Goal: Transaction & Acquisition: Purchase product/service

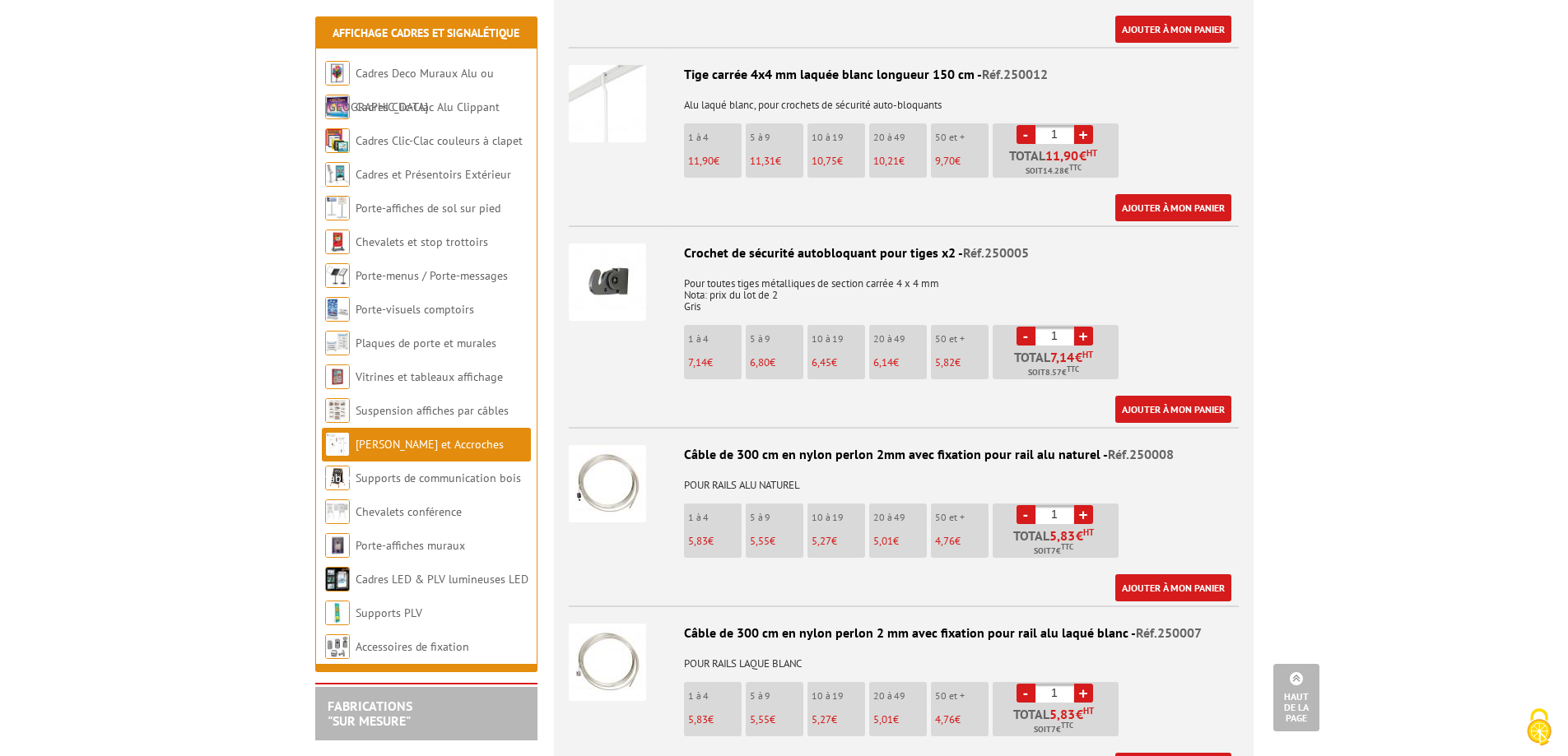
scroll to position [1231, 0]
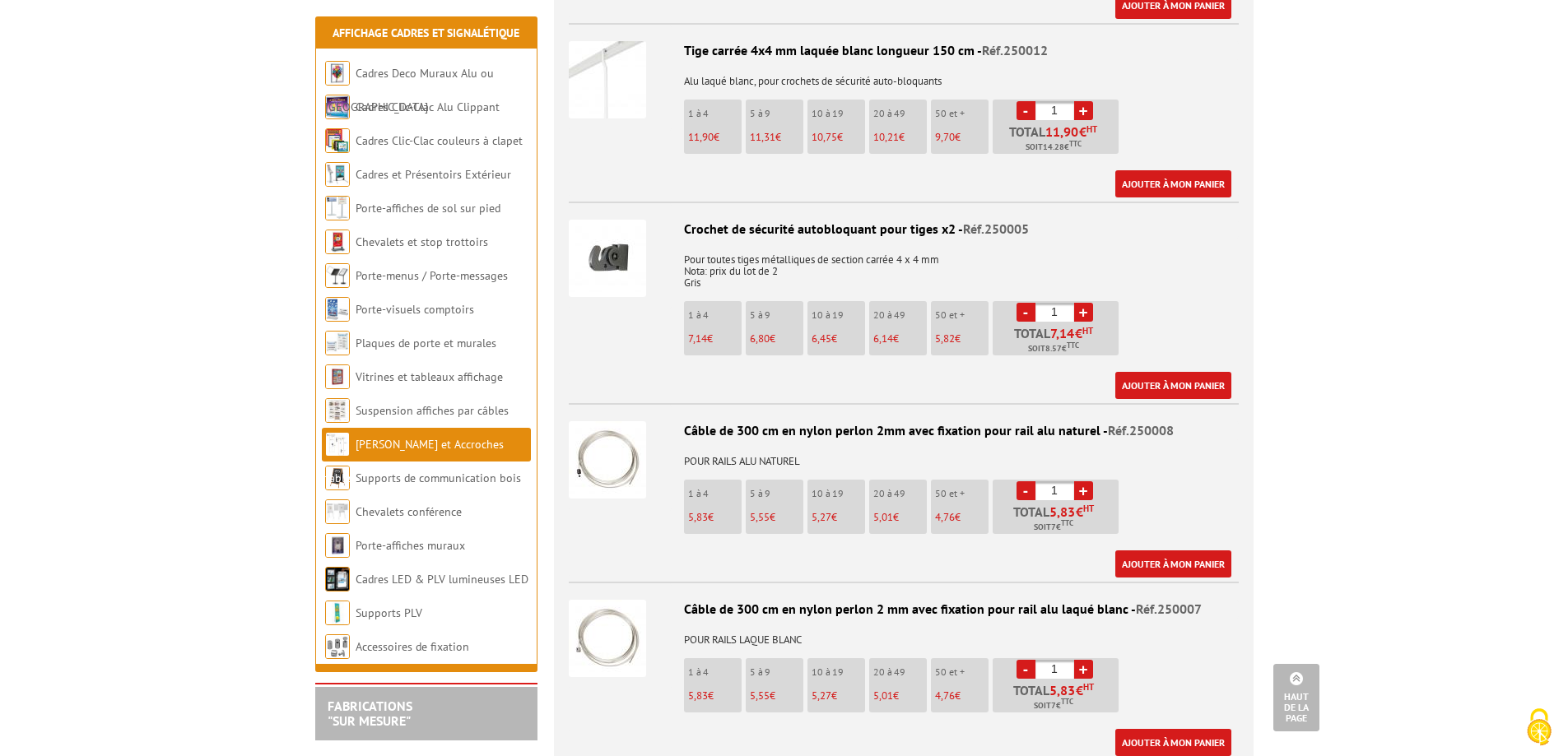
click at [1083, 302] on link "+" at bounding box center [1084, 312] width 19 height 19
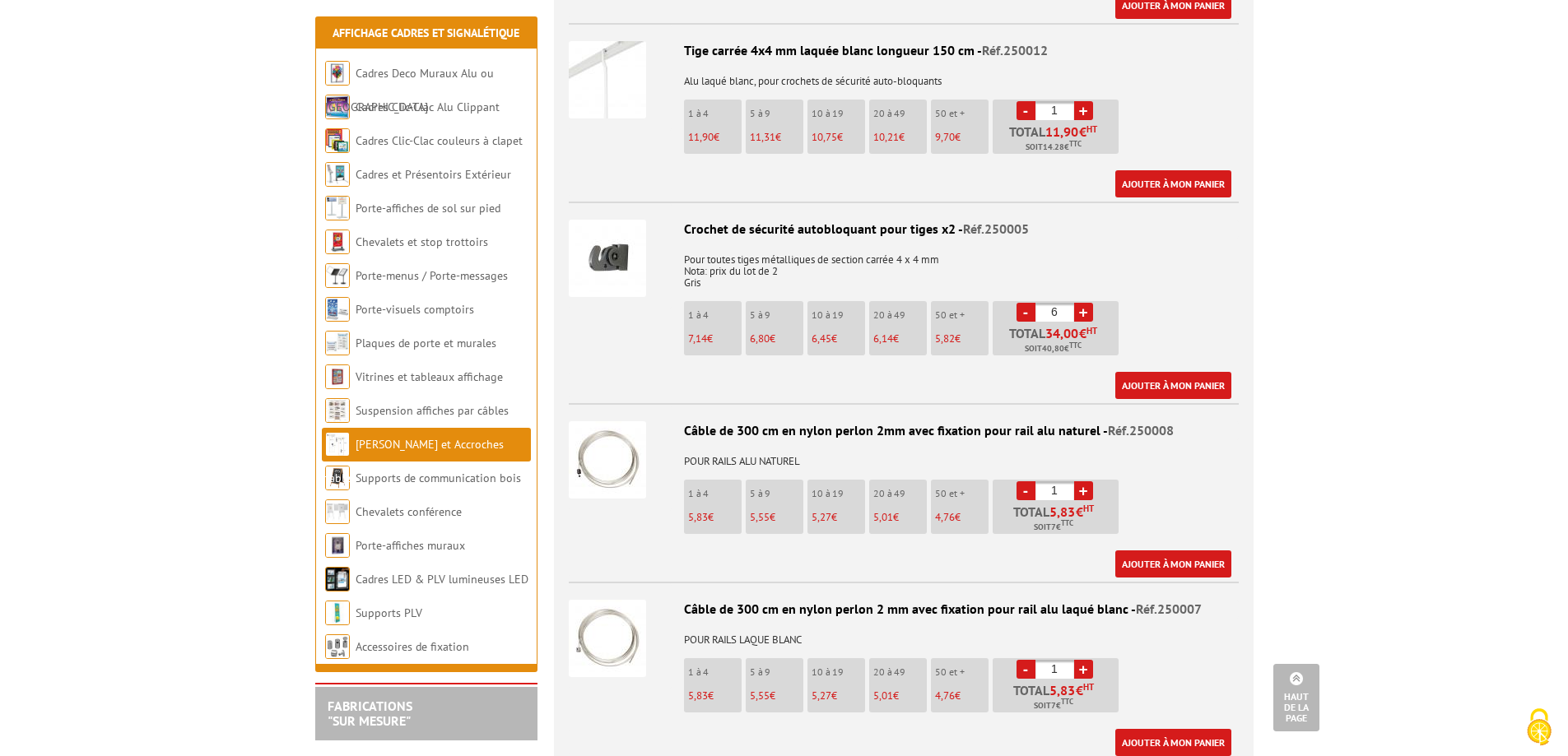
click at [1083, 302] on link "+" at bounding box center [1084, 312] width 19 height 19
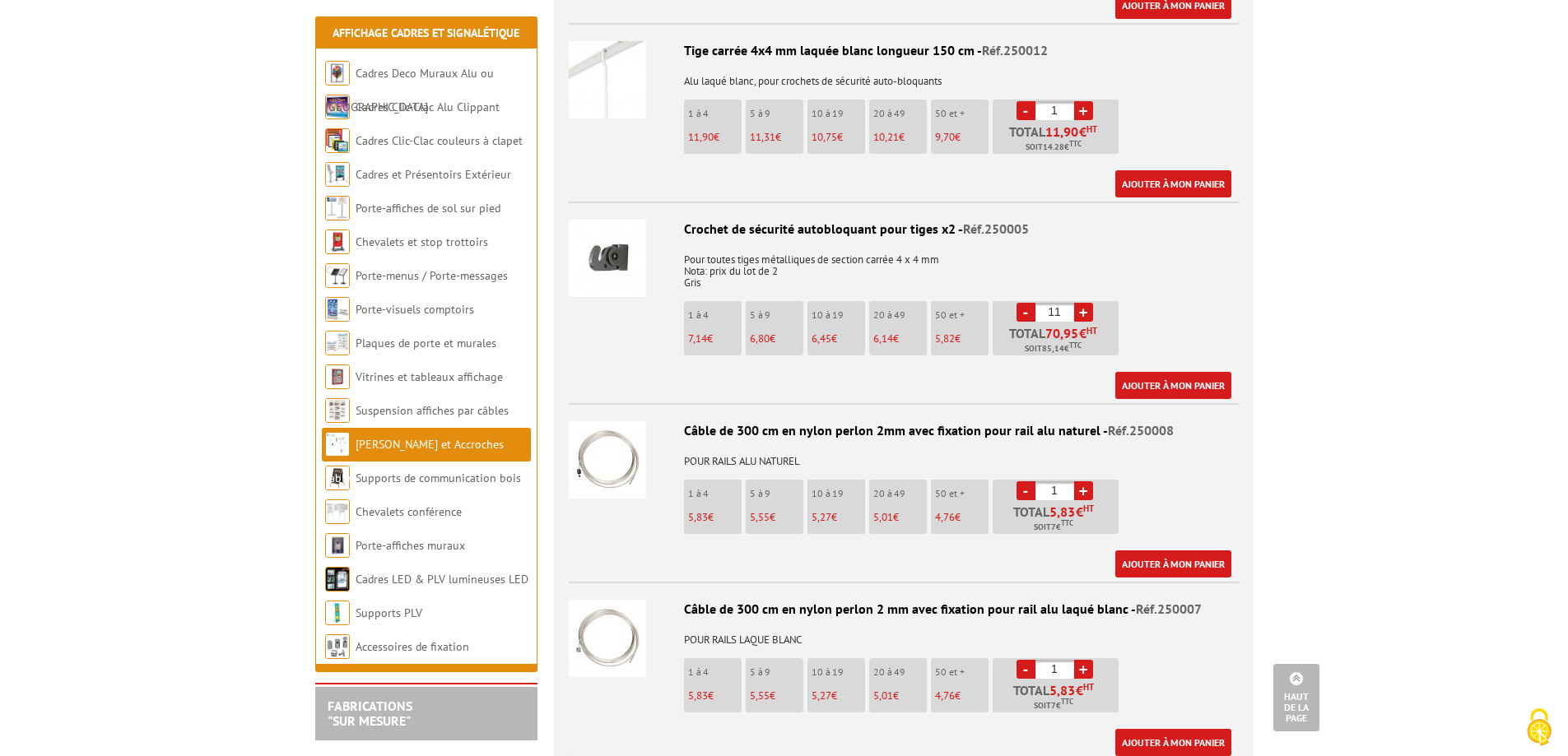
click at [1083, 302] on link "+" at bounding box center [1084, 312] width 19 height 19
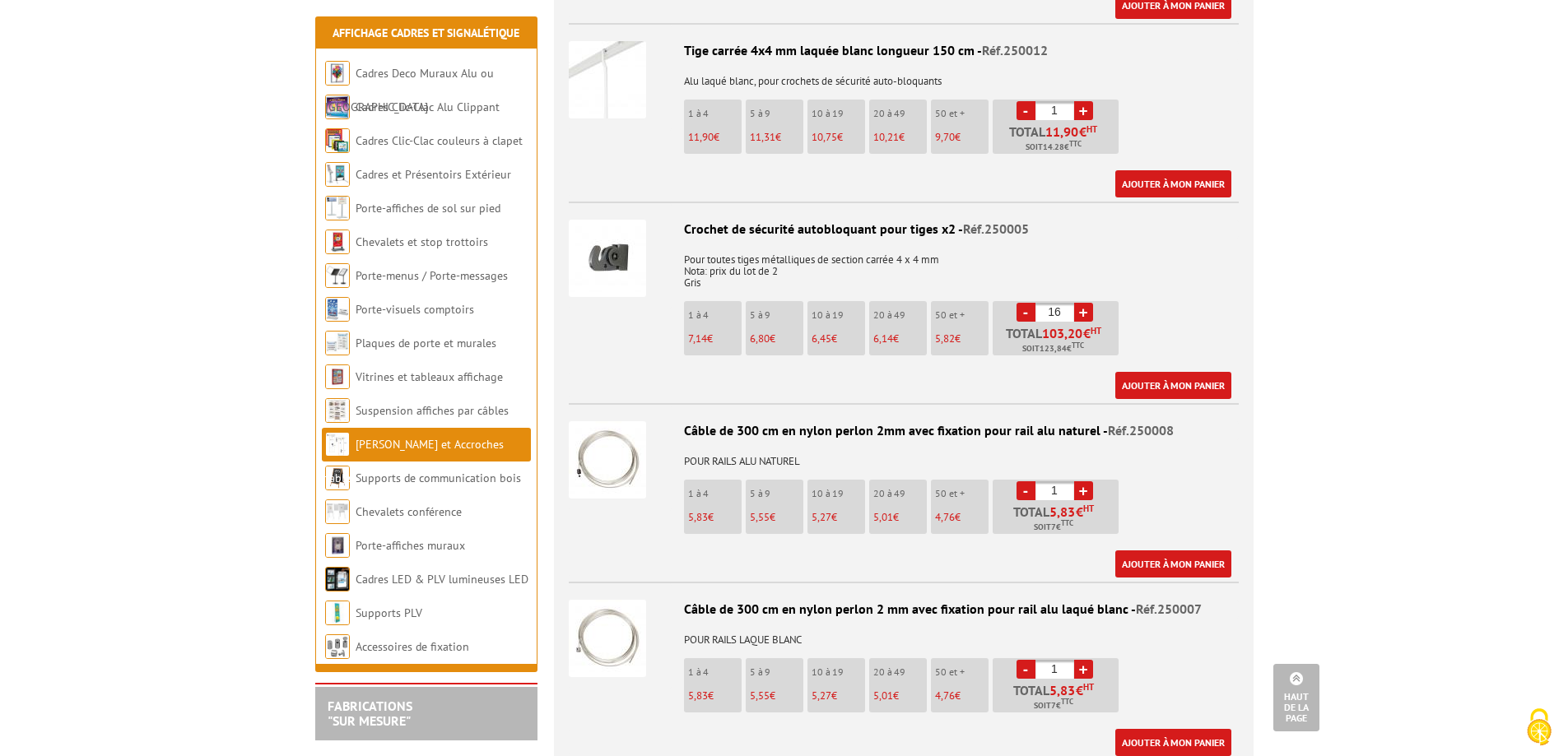
click at [1083, 302] on link "+" at bounding box center [1084, 312] width 19 height 19
type input "20"
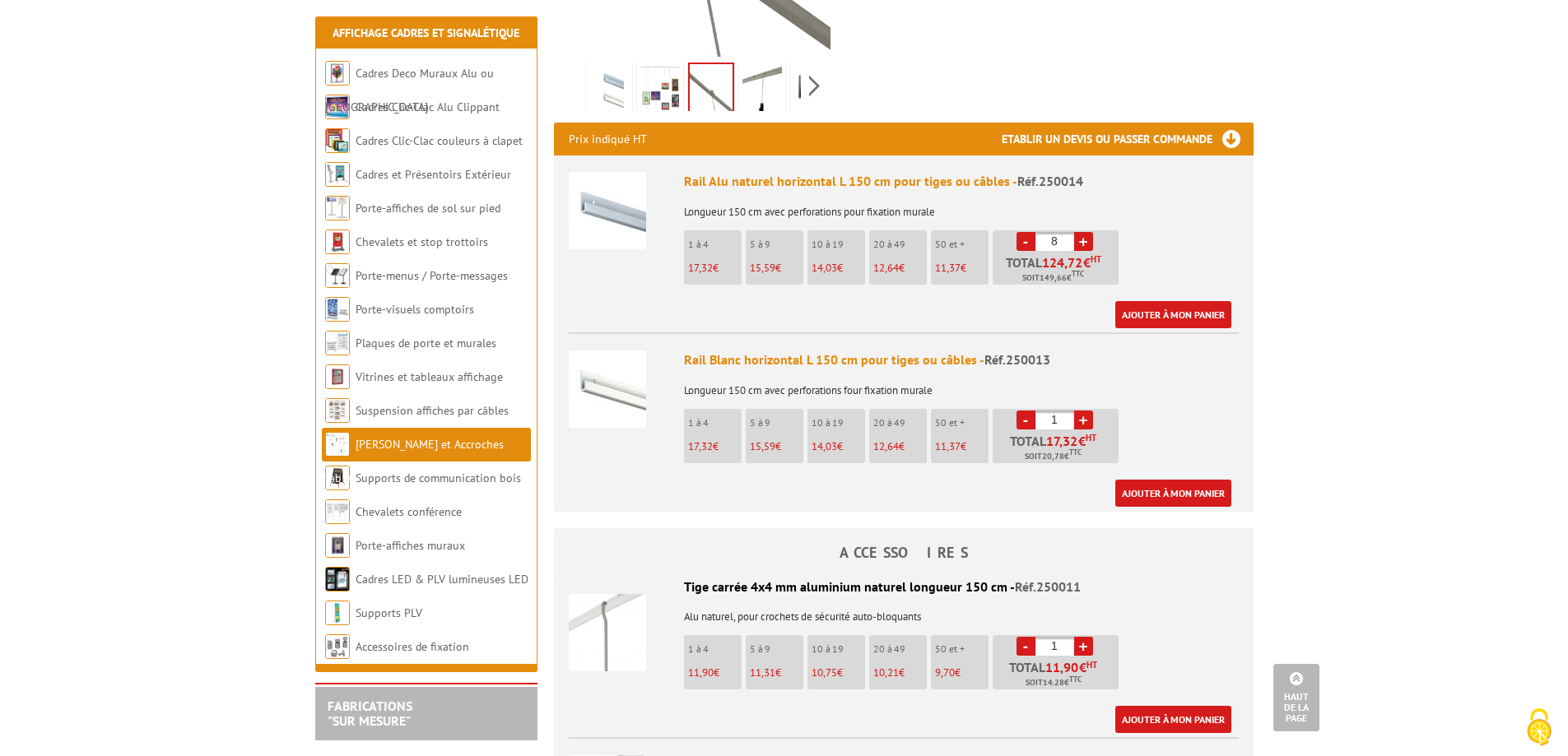
scroll to position [490, 0]
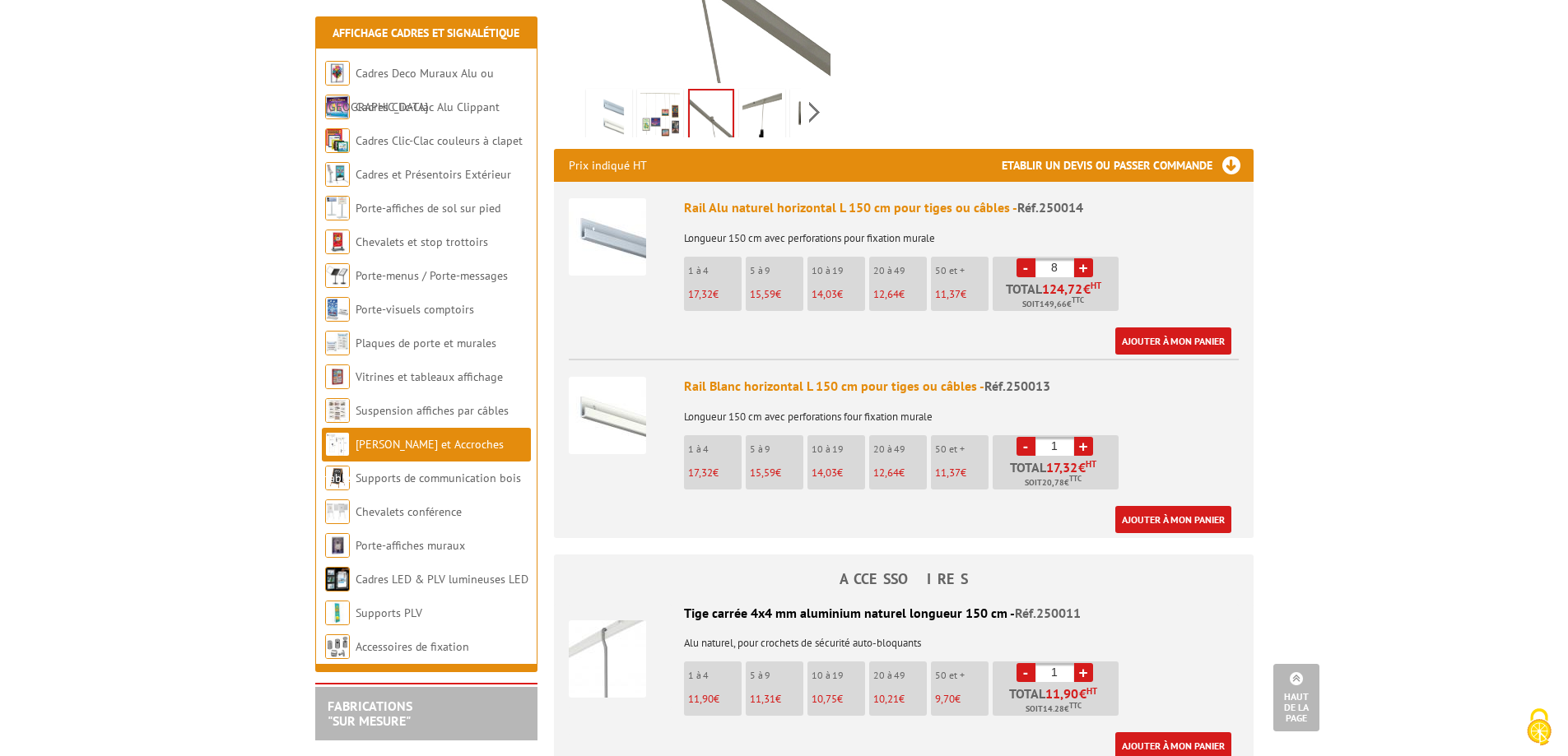
click at [1028, 259] on link "-" at bounding box center [1026, 268] width 19 height 19
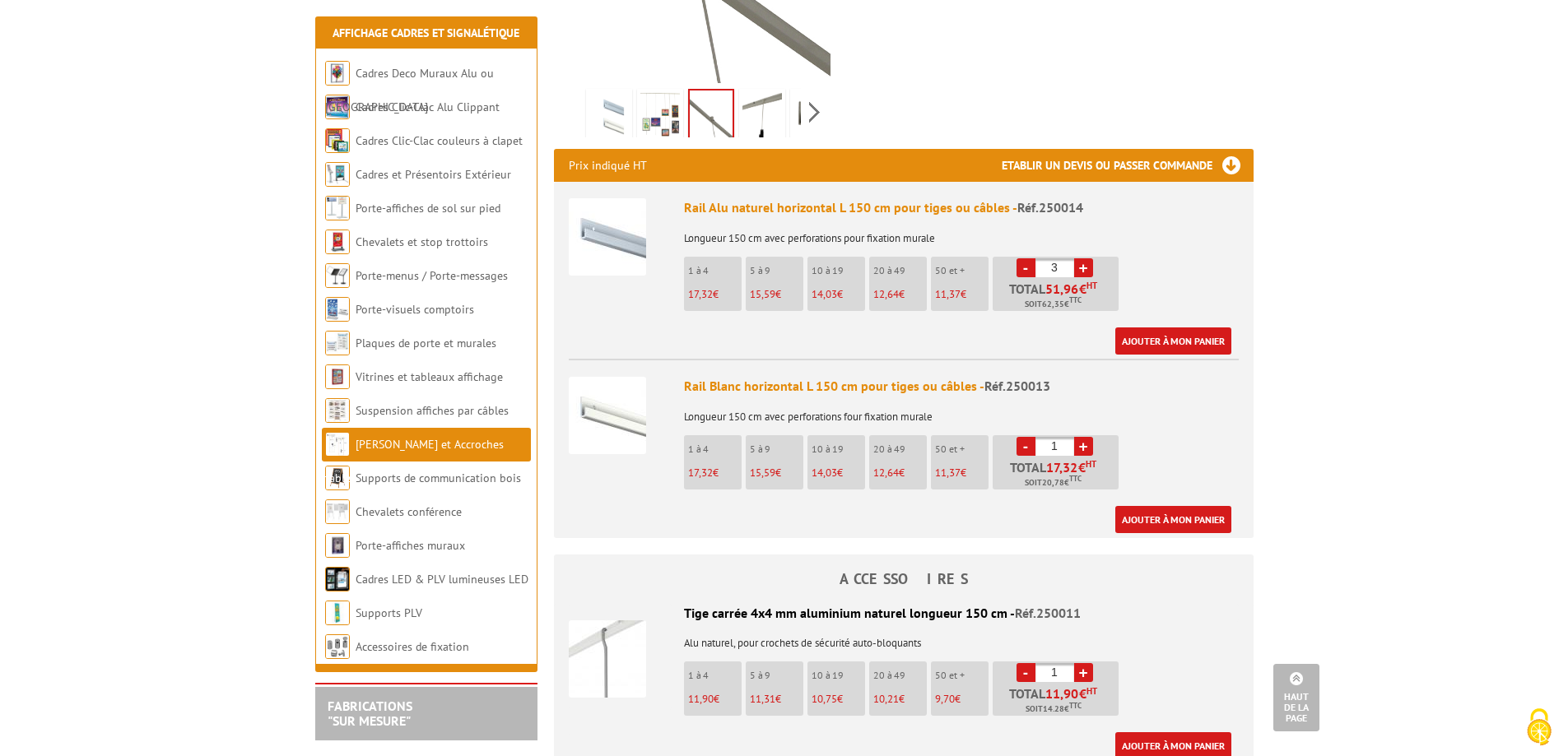
click at [1028, 259] on link "-" at bounding box center [1026, 268] width 19 height 19
type input "1"
click at [1028, 259] on link "-" at bounding box center [1026, 268] width 19 height 19
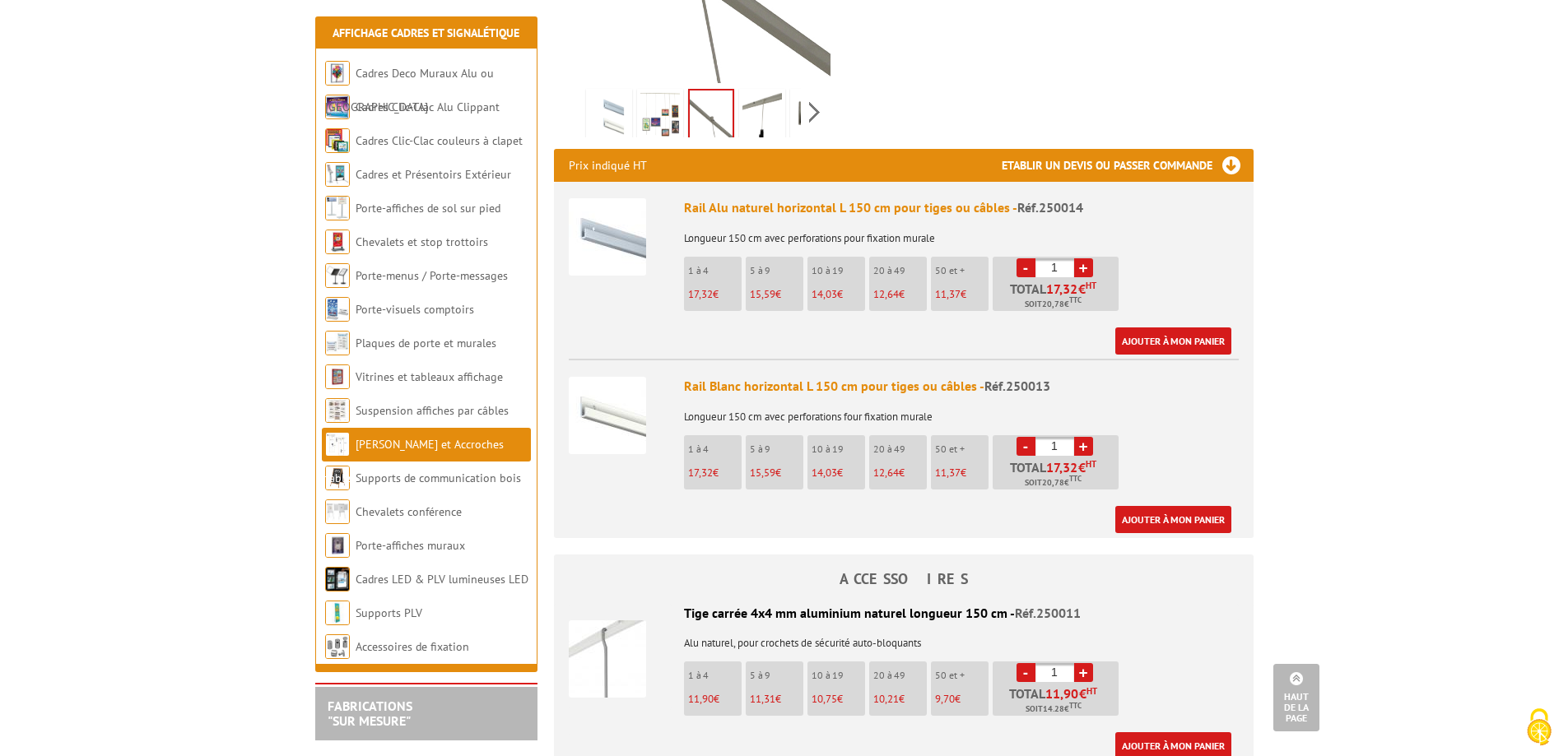
click at [1023, 259] on link "-" at bounding box center [1026, 268] width 19 height 19
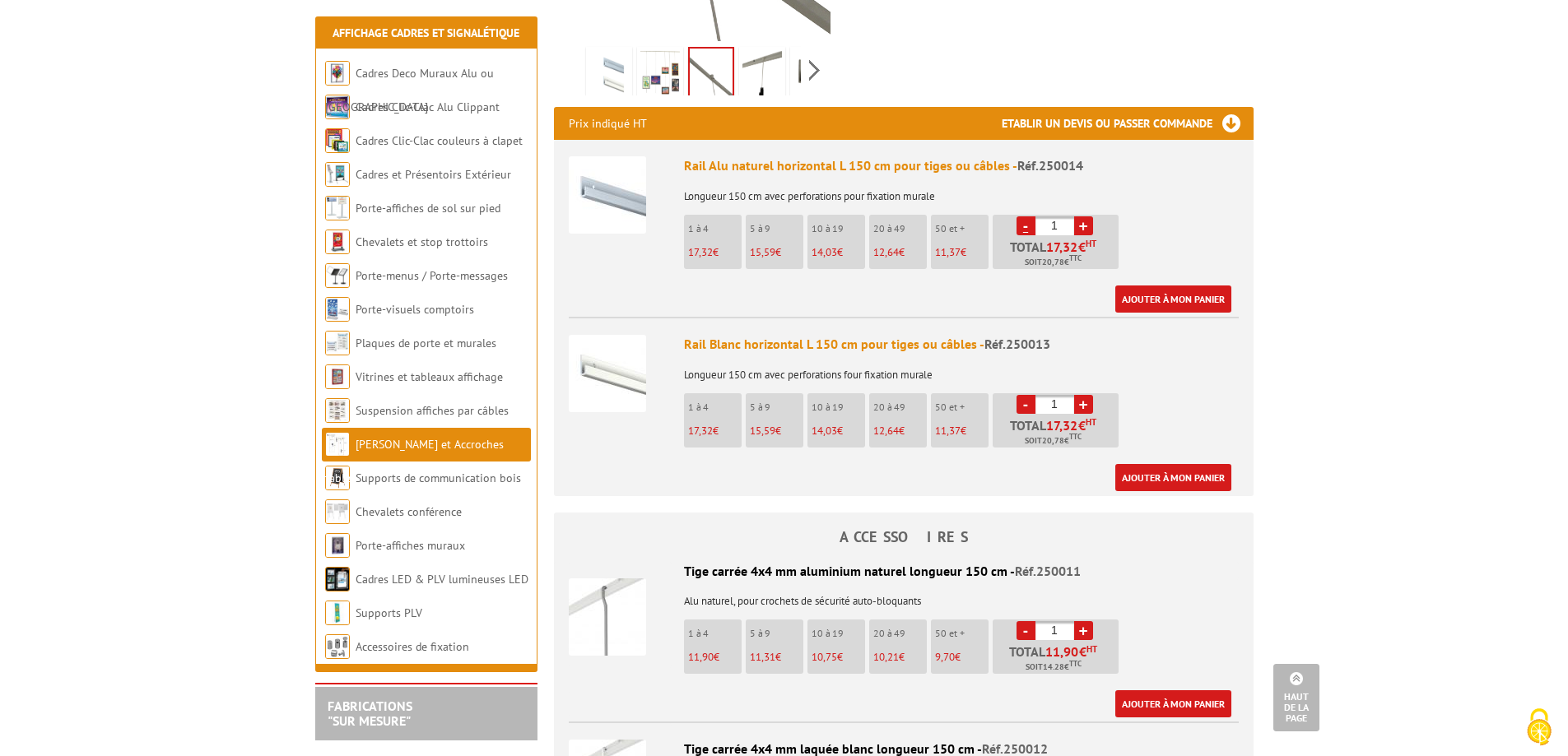
scroll to position [572, 0]
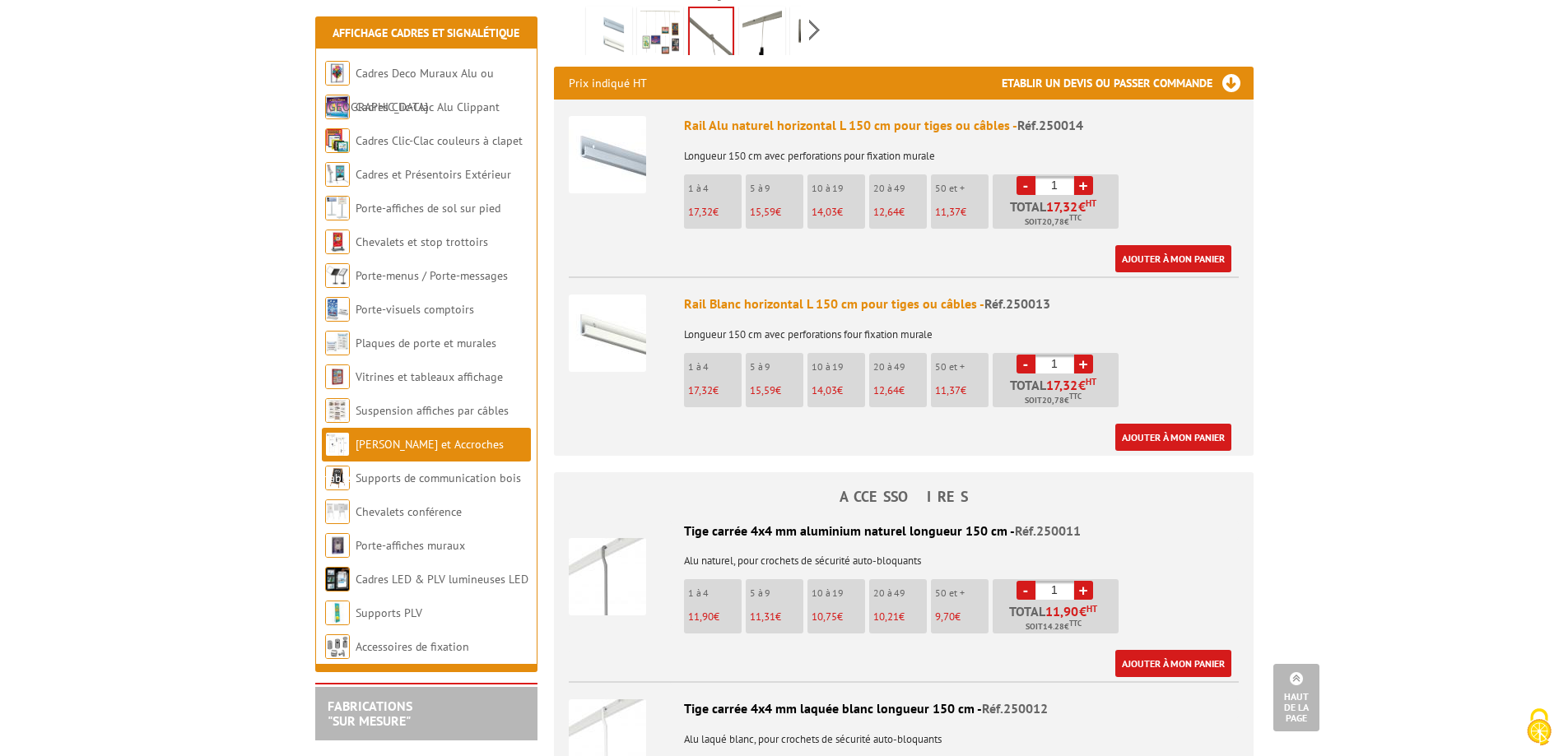
click at [1081, 355] on link "+" at bounding box center [1084, 364] width 19 height 19
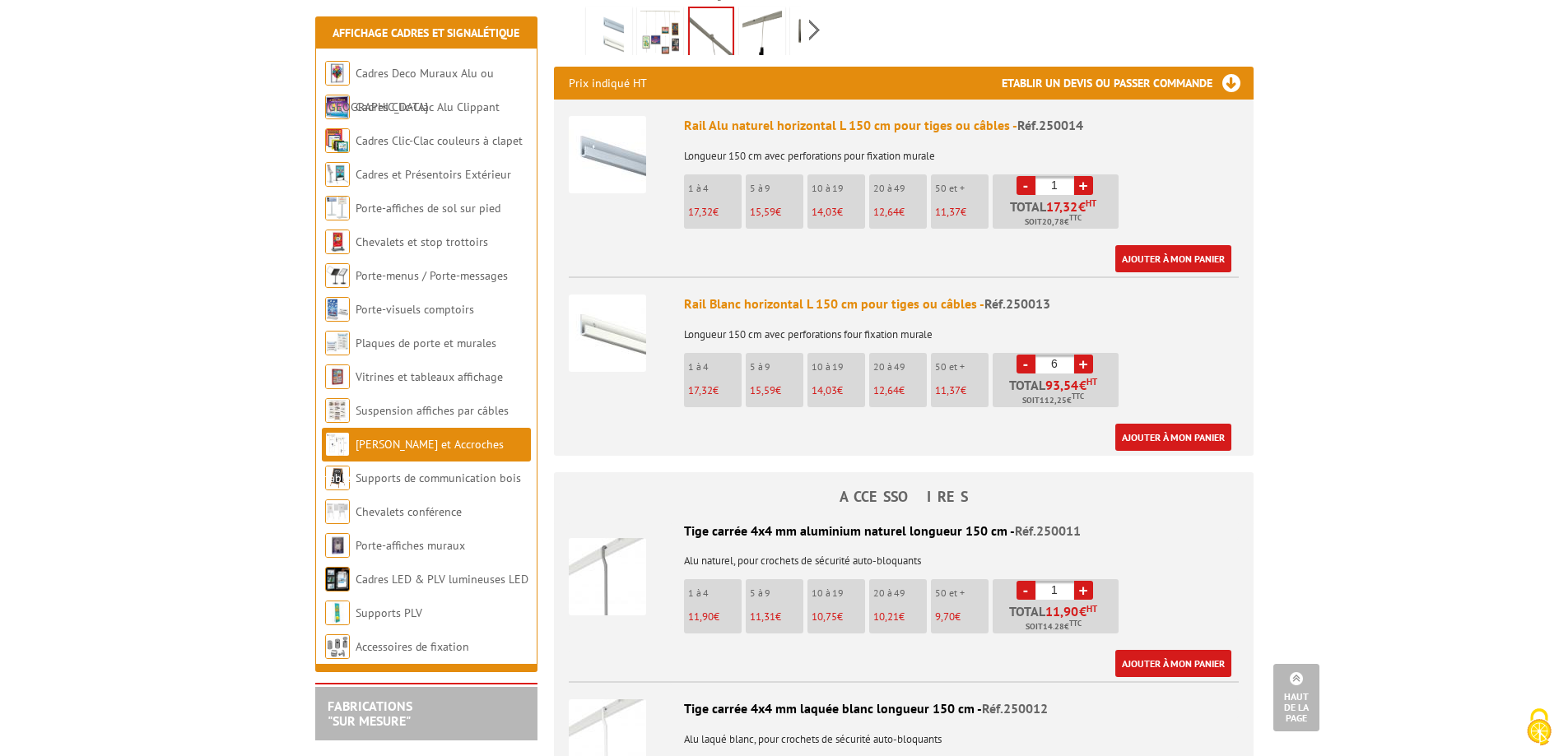
click at [1081, 355] on link "+" at bounding box center [1084, 364] width 19 height 19
click at [1025, 355] on link "-" at bounding box center [1026, 364] width 19 height 19
type input "8"
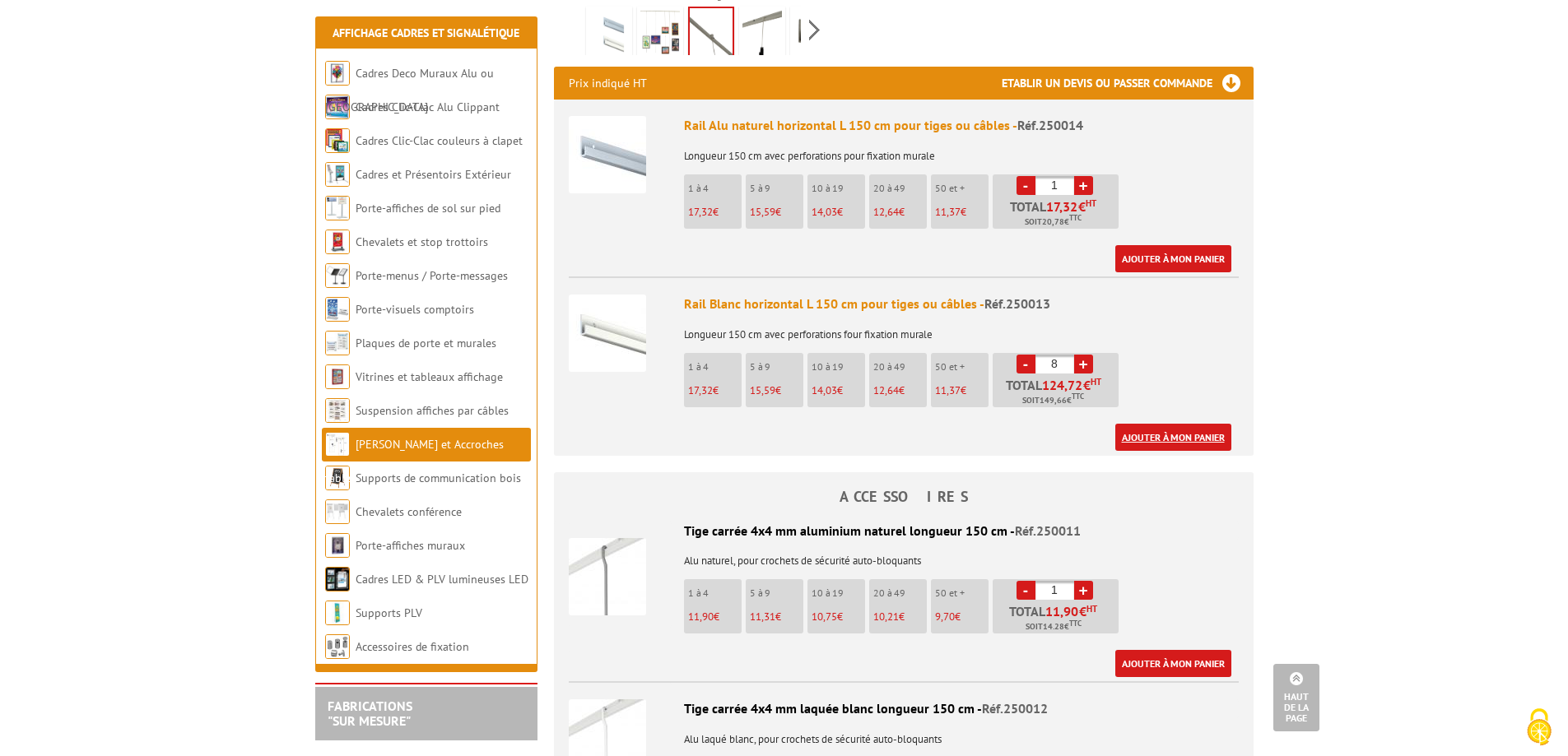
click at [1182, 424] on link "Ajouter à mon panier" at bounding box center [1173, 437] width 116 height 27
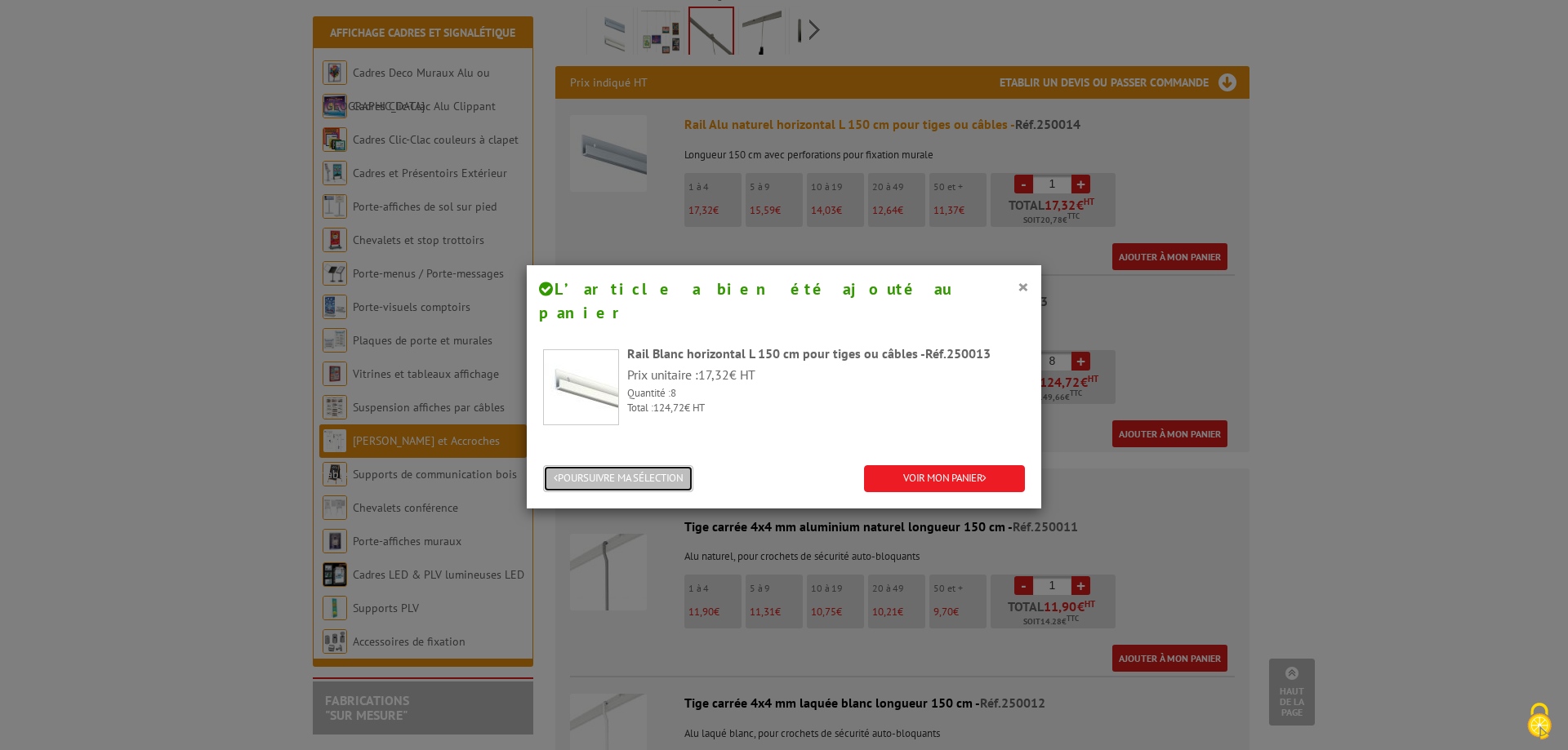
click at [637, 466] on button "POURSUIVRE MA SÉLECTION" at bounding box center [617, 479] width 150 height 27
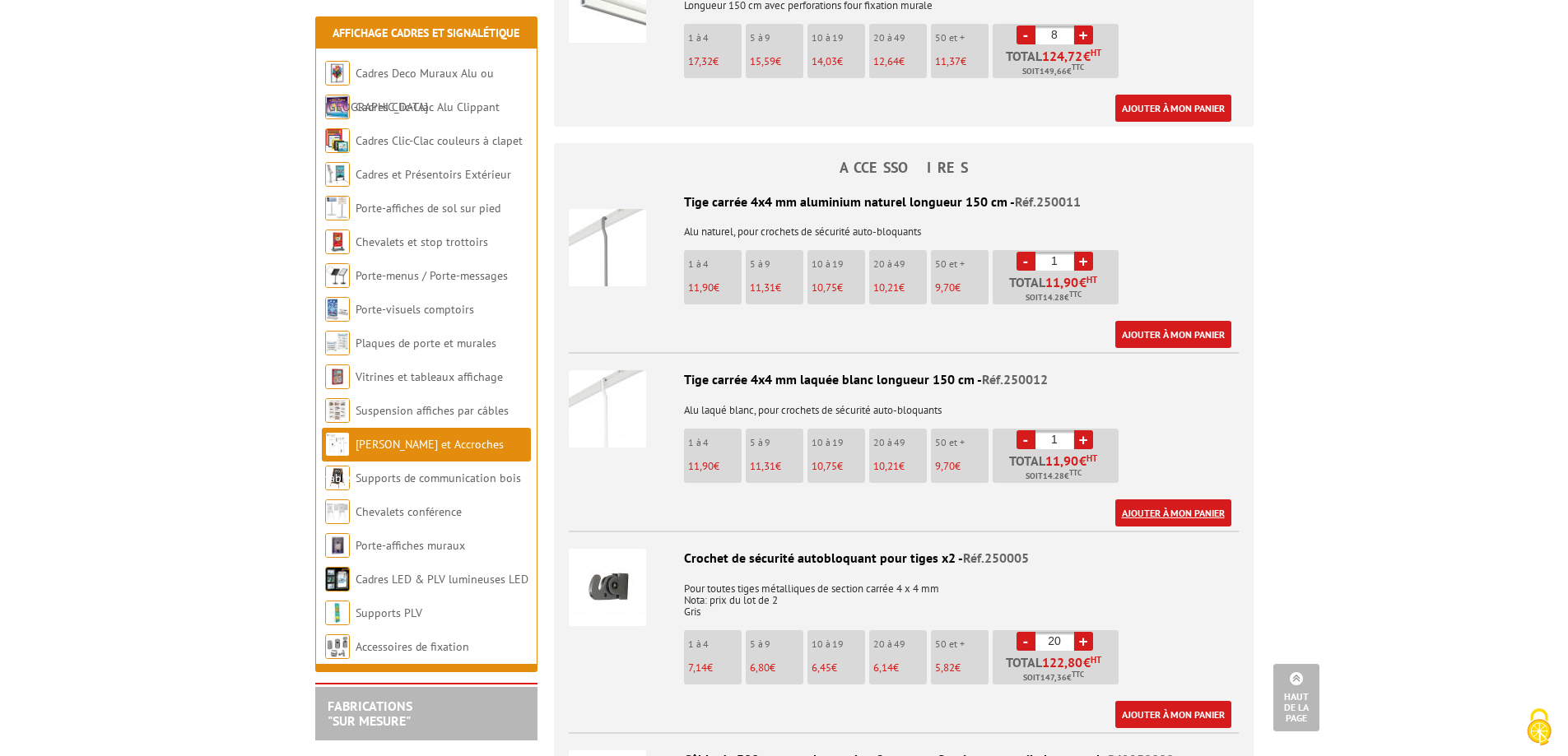
scroll to position [984, 0]
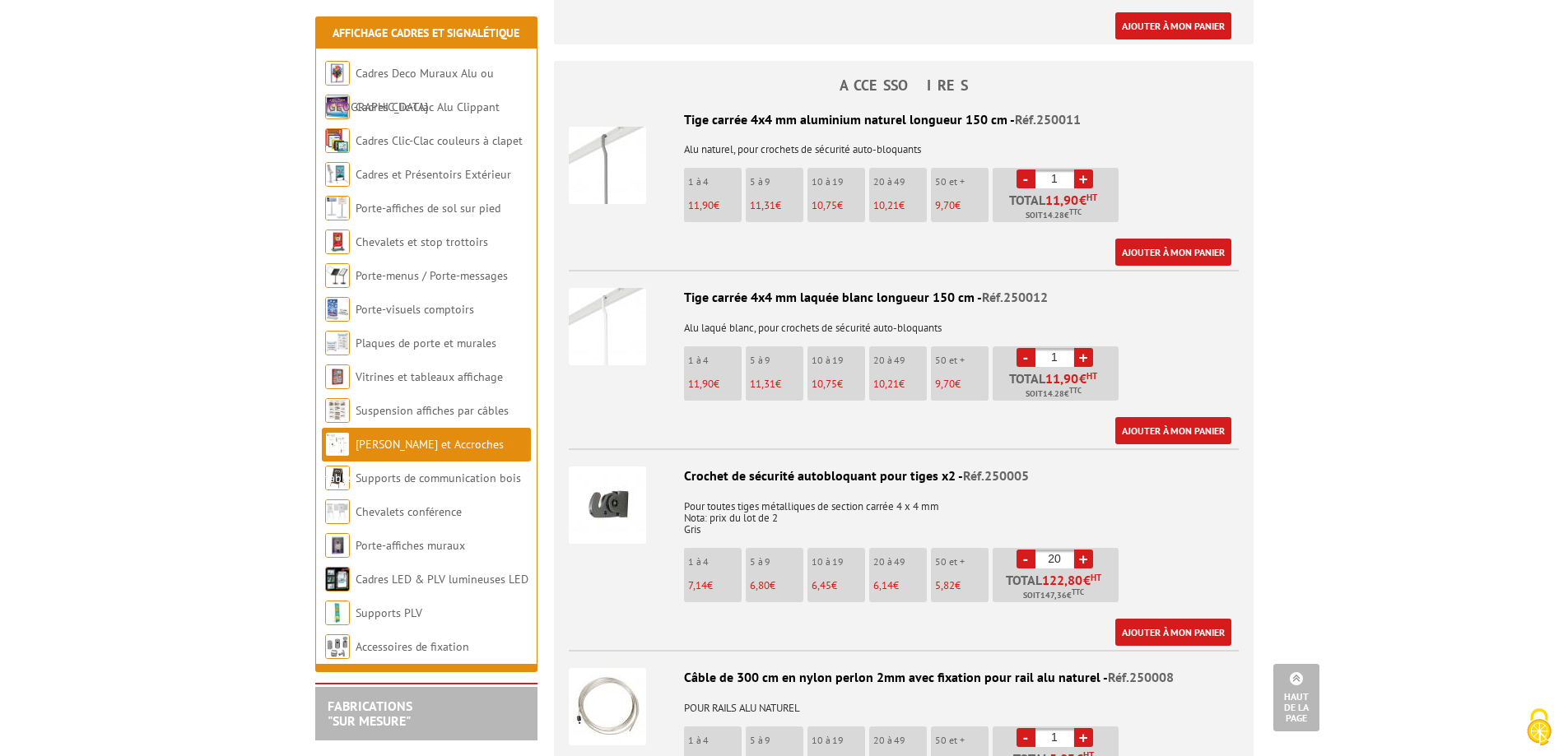
click at [1081, 348] on link "+" at bounding box center [1084, 357] width 19 height 19
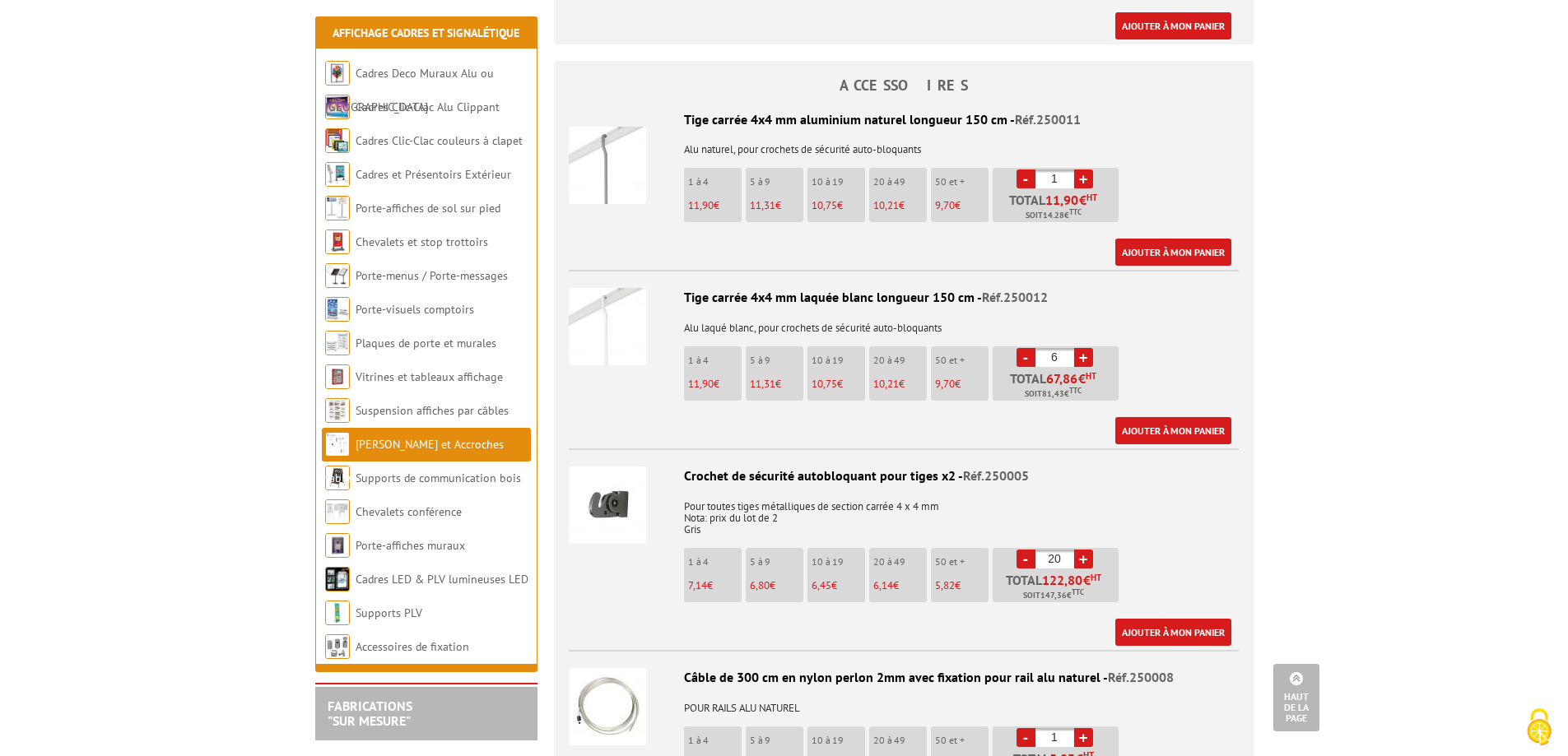
click at [1081, 348] on link "+" at bounding box center [1084, 357] width 19 height 19
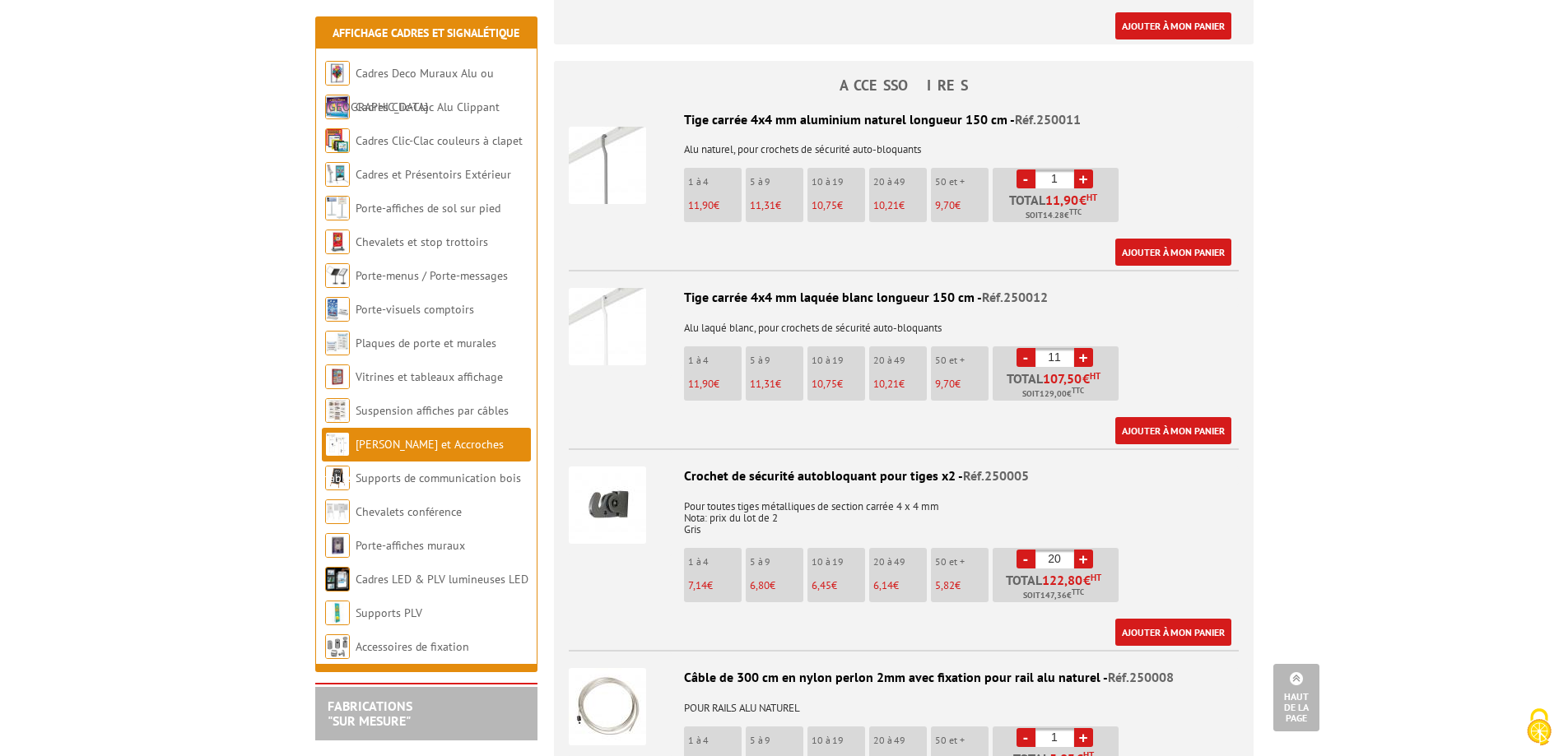
click at [1081, 348] on link "+" at bounding box center [1084, 357] width 19 height 19
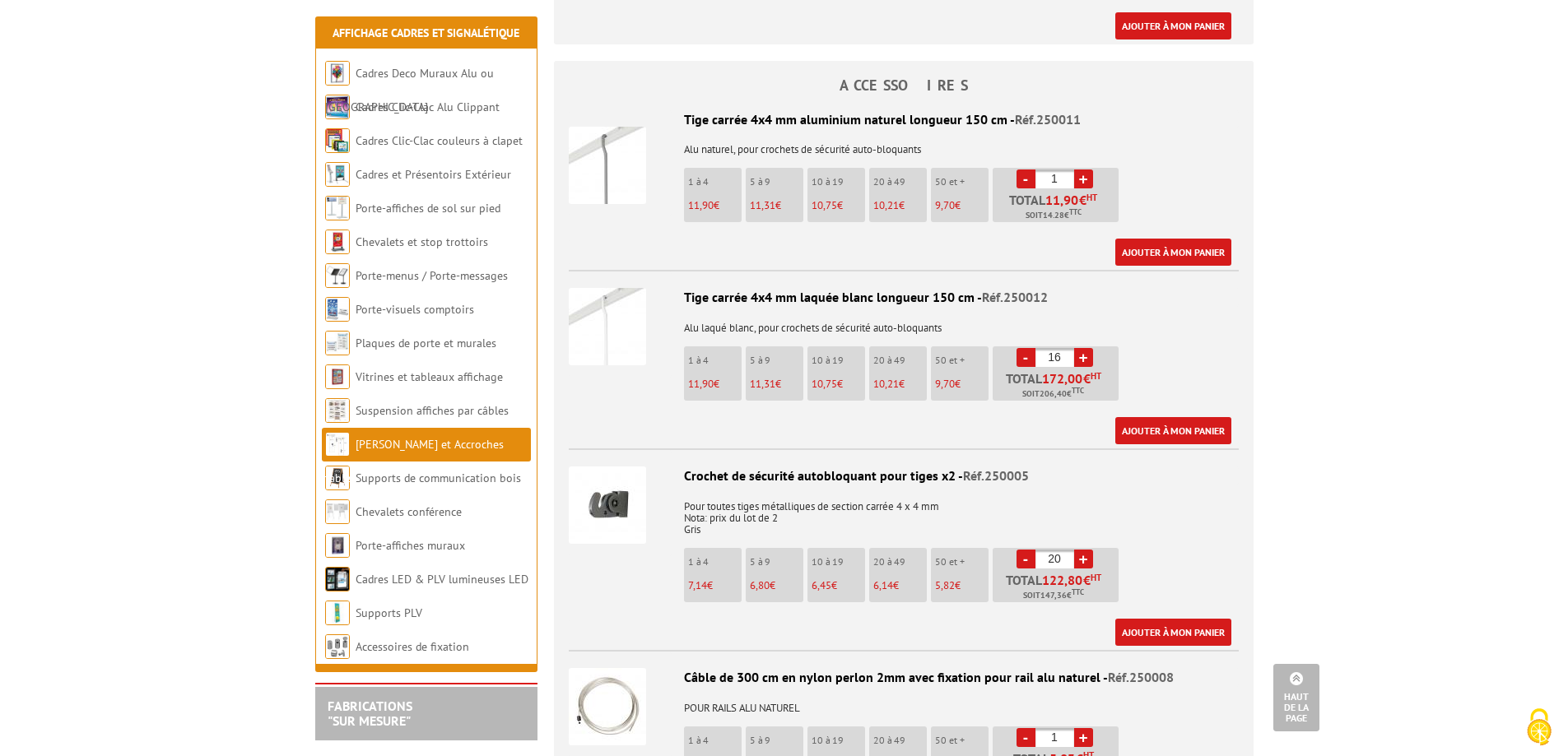
click at [1081, 348] on link "+" at bounding box center [1084, 357] width 19 height 19
click at [1019, 348] on link "-" at bounding box center [1026, 357] width 19 height 19
type input "15"
click at [1159, 417] on link "Ajouter à mon panier" at bounding box center [1173, 430] width 116 height 27
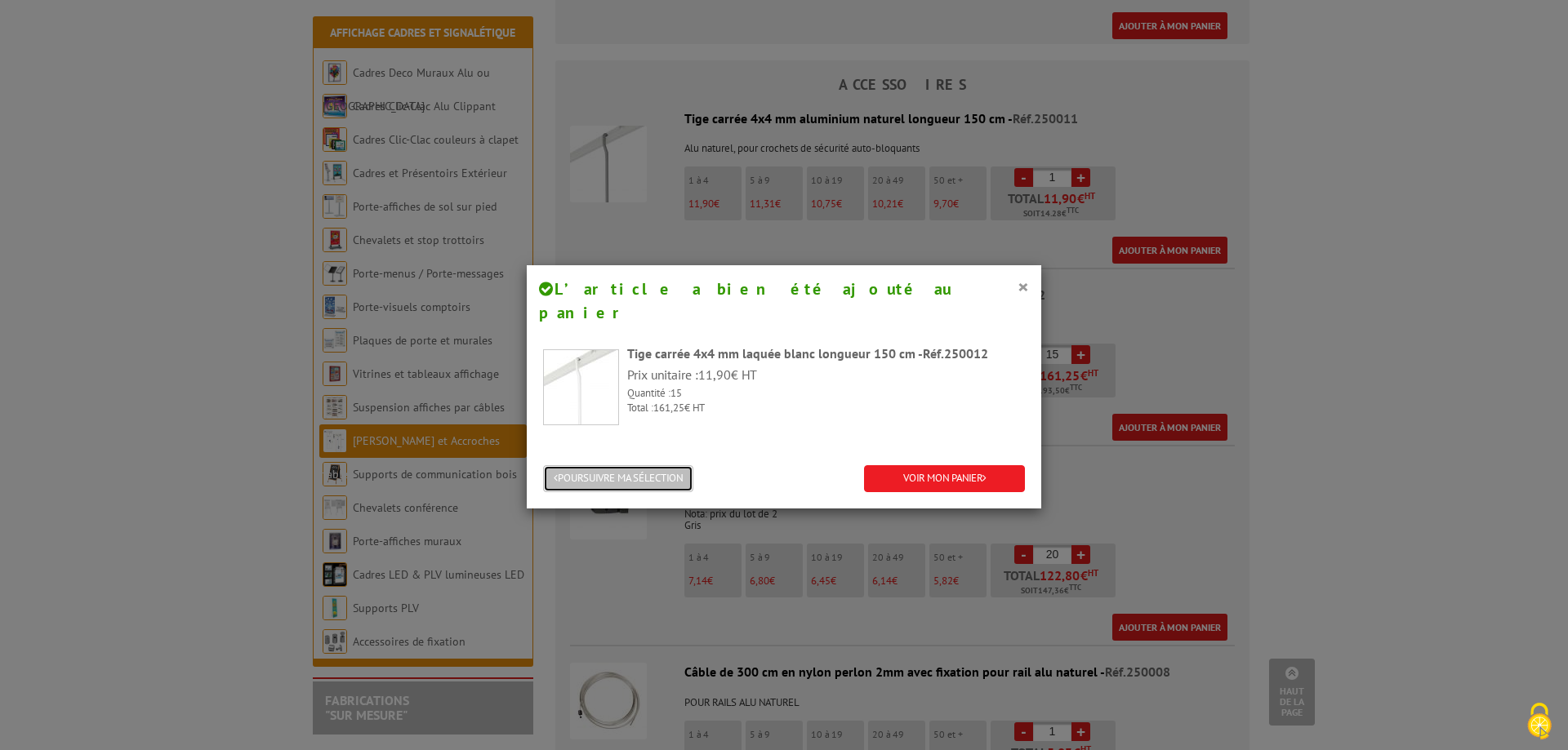
click at [641, 466] on button "POURSUIVRE MA SÉLECTION" at bounding box center [617, 479] width 150 height 27
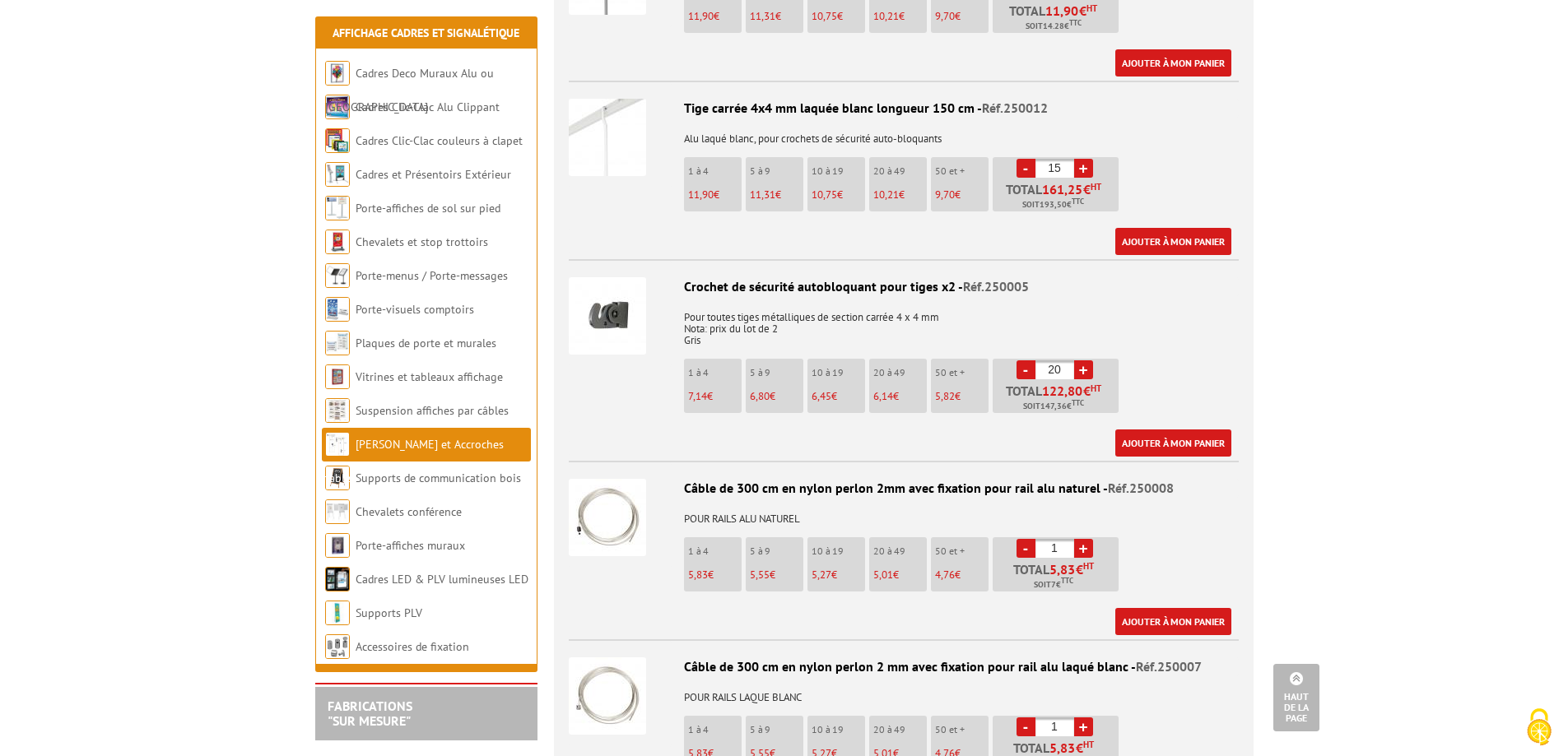
scroll to position [1148, 0]
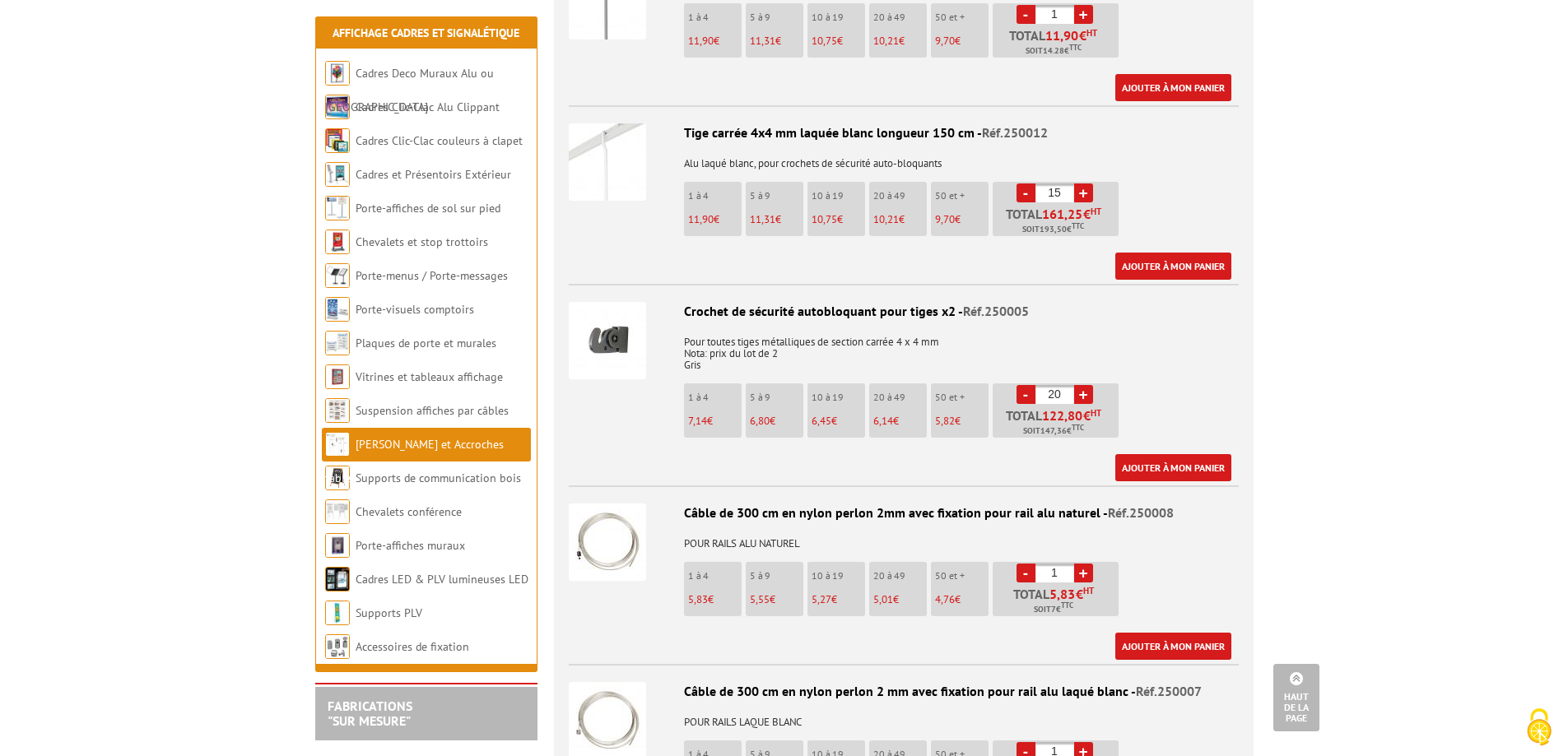
click at [1025, 385] on link "-" at bounding box center [1026, 395] width 19 height 19
click at [1023, 385] on link "-" at bounding box center [1026, 395] width 19 height 19
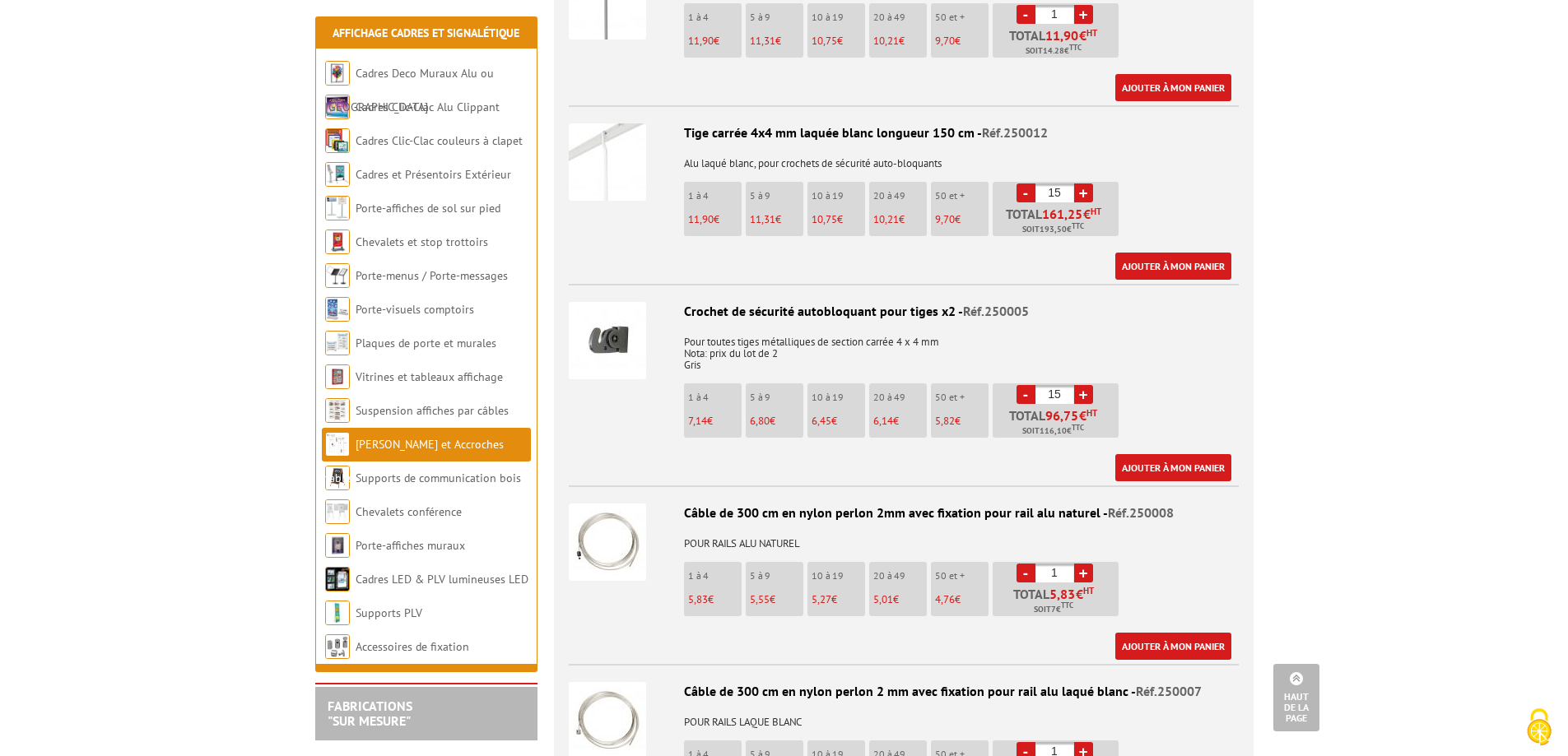
click at [1023, 385] on link "-" at bounding box center [1026, 395] width 19 height 19
click at [1084, 385] on link "+" at bounding box center [1084, 395] width 19 height 19
click at [1029, 385] on link "-" at bounding box center [1026, 395] width 19 height 19
click at [1028, 385] on link "-" at bounding box center [1026, 395] width 19 height 19
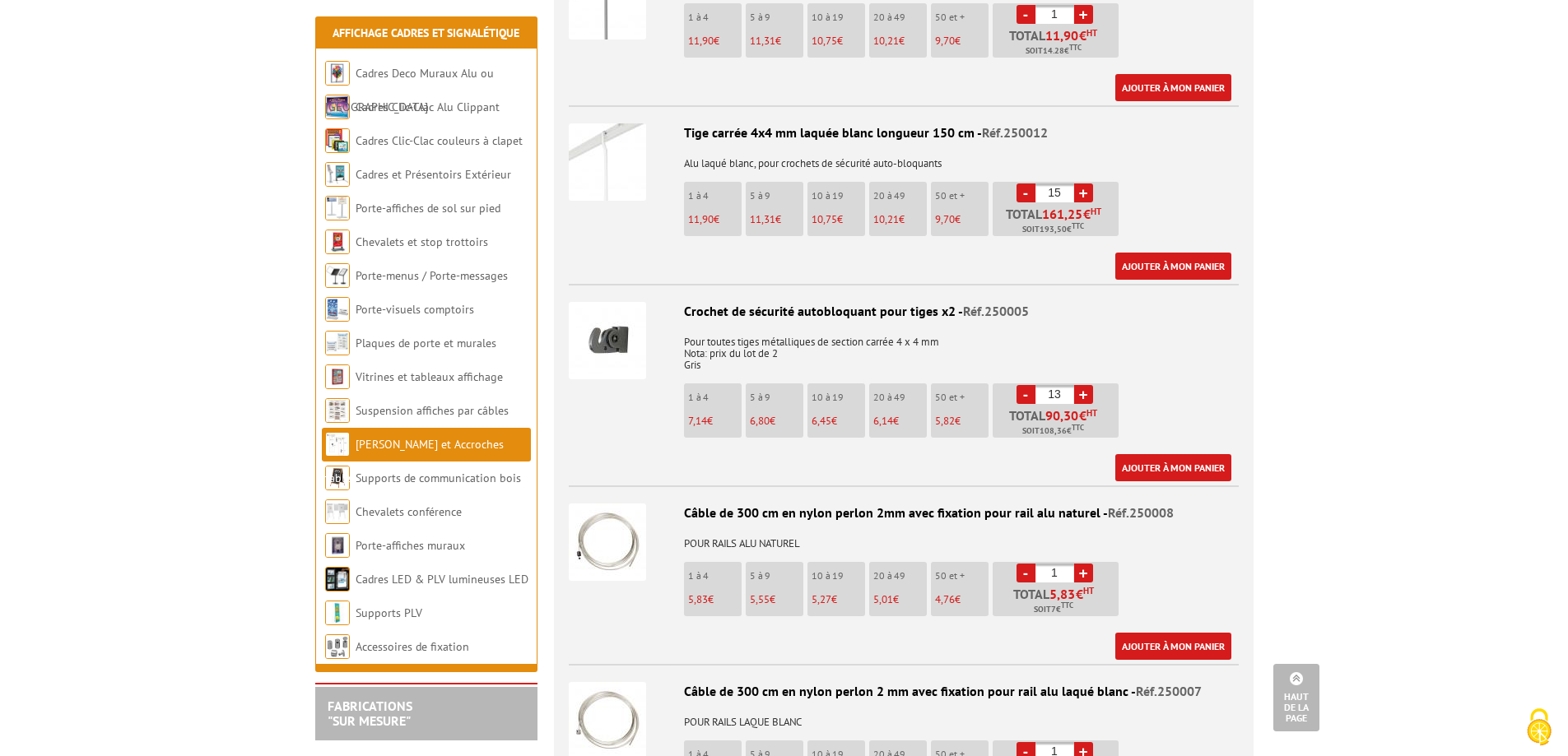
type input "12"
click at [1166, 454] on link "Ajouter à mon panier" at bounding box center [1173, 468] width 116 height 27
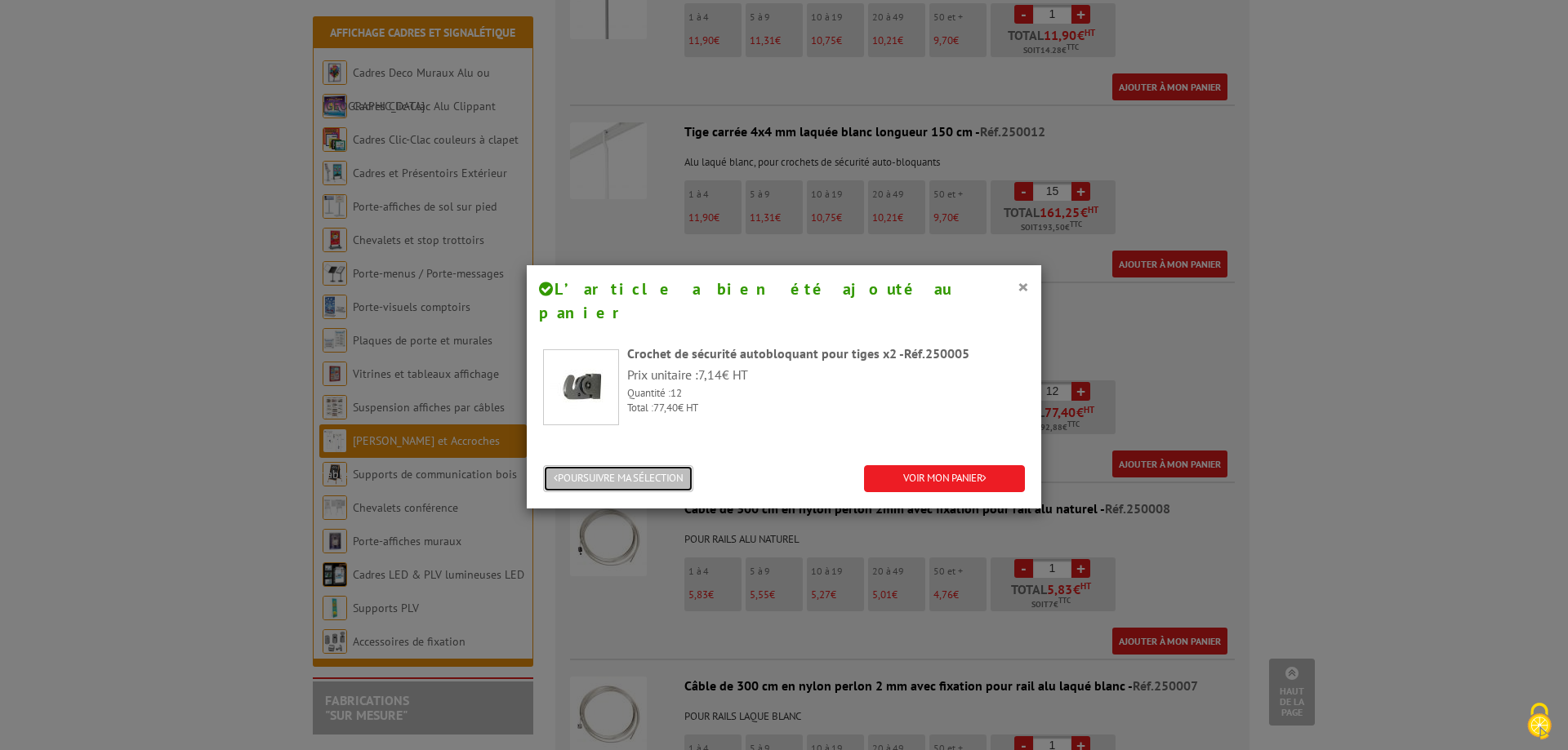
click at [656, 466] on button "POURSUIVRE MA SÉLECTION" at bounding box center [617, 479] width 150 height 27
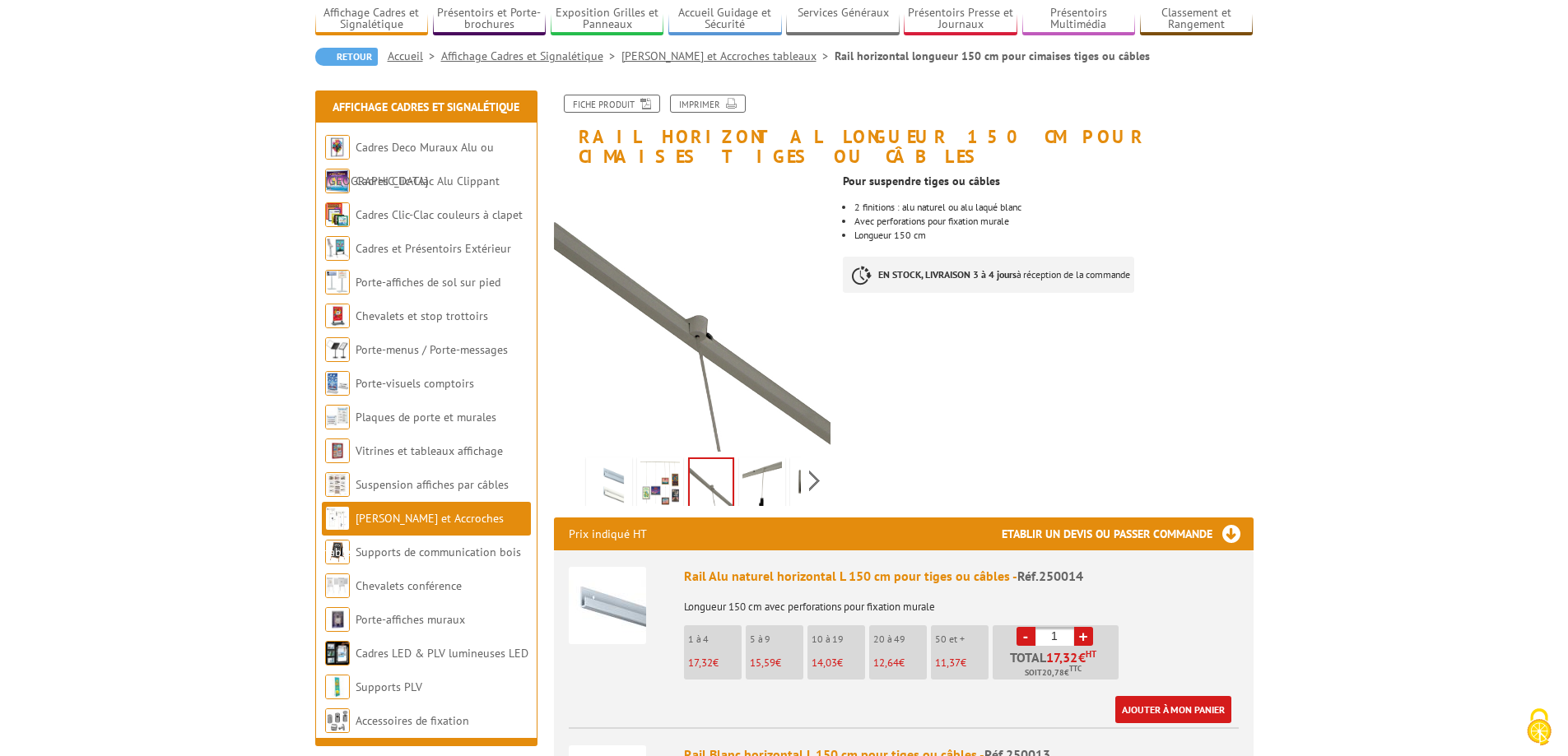
scroll to position [0, 0]
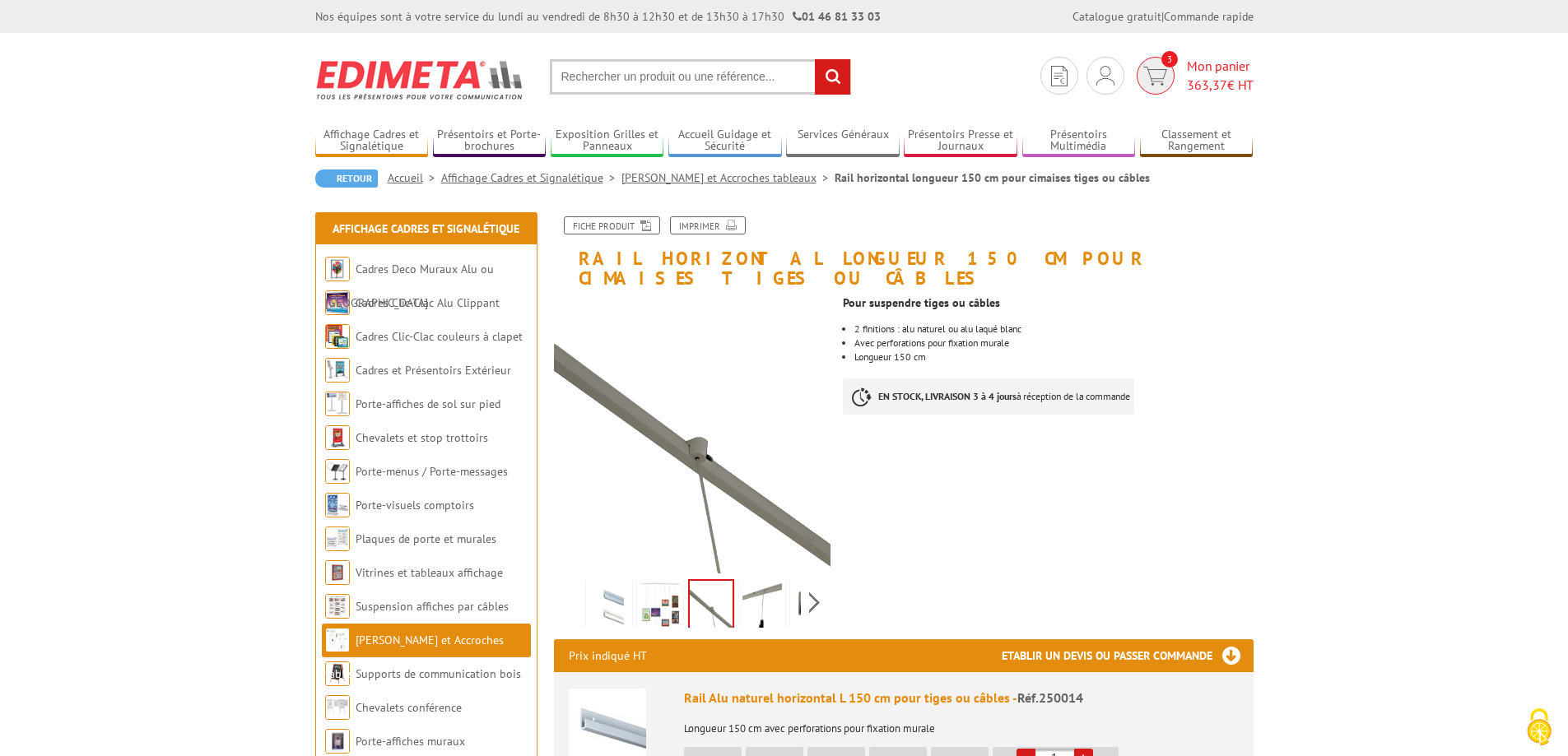
click at [1202, 80] on span "363,37" at bounding box center [1207, 85] width 40 height 17
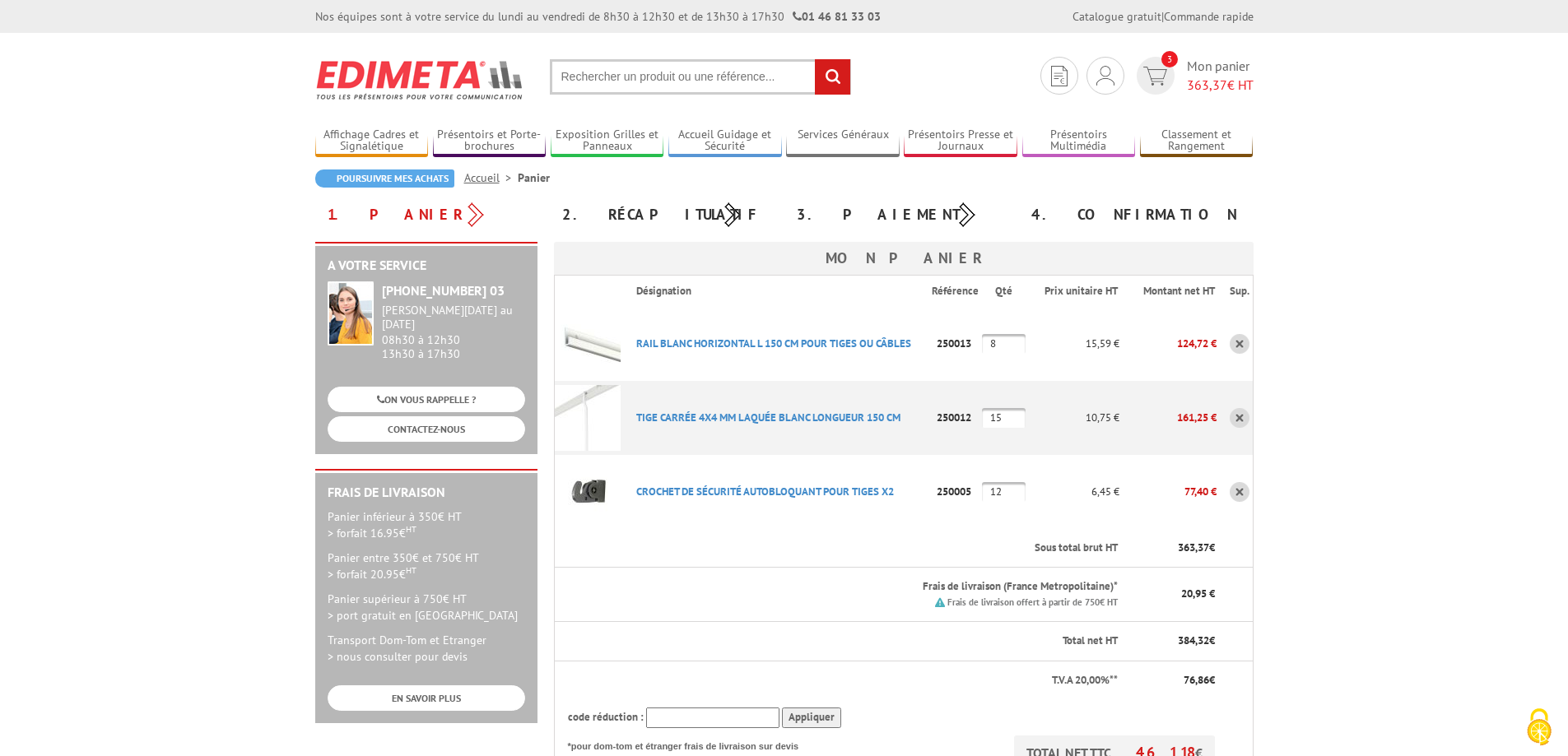
drag, startPoint x: 1003, startPoint y: 420, endPoint x: 989, endPoint y: 420, distance: 14.0
click at [989, 420] on input "15" at bounding box center [1003, 418] width 44 height 20
type input "16"
click at [1457, 429] on body "Nos équipes sont à votre service du [DATE] au [DATE] de 8h30 à 12h30 et de 13h3…" at bounding box center [784, 766] width 1568 height 1531
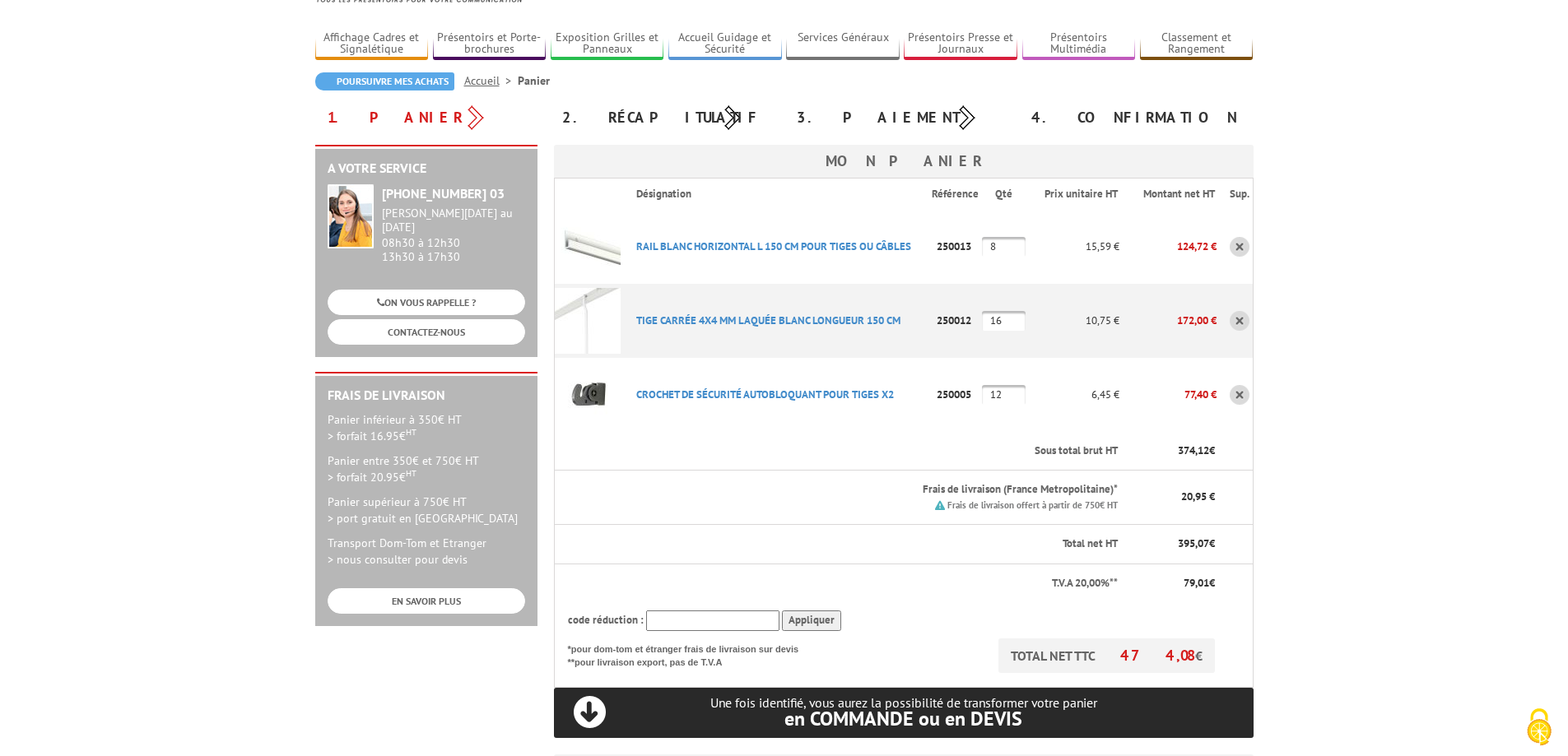
scroll to position [82, 0]
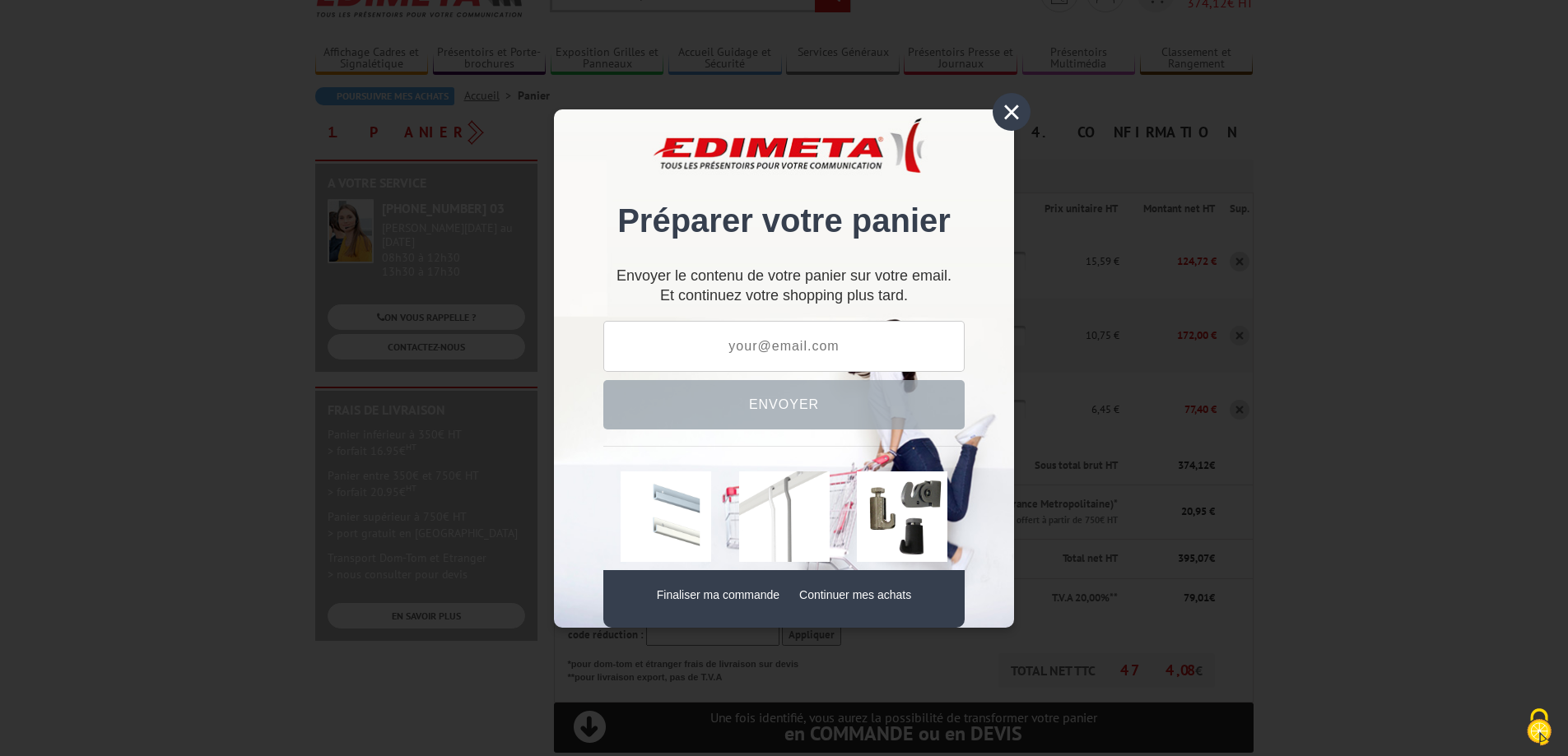
click at [1007, 114] on div "×" at bounding box center [1010, 111] width 38 height 38
